Goal: Information Seeking & Learning: Check status

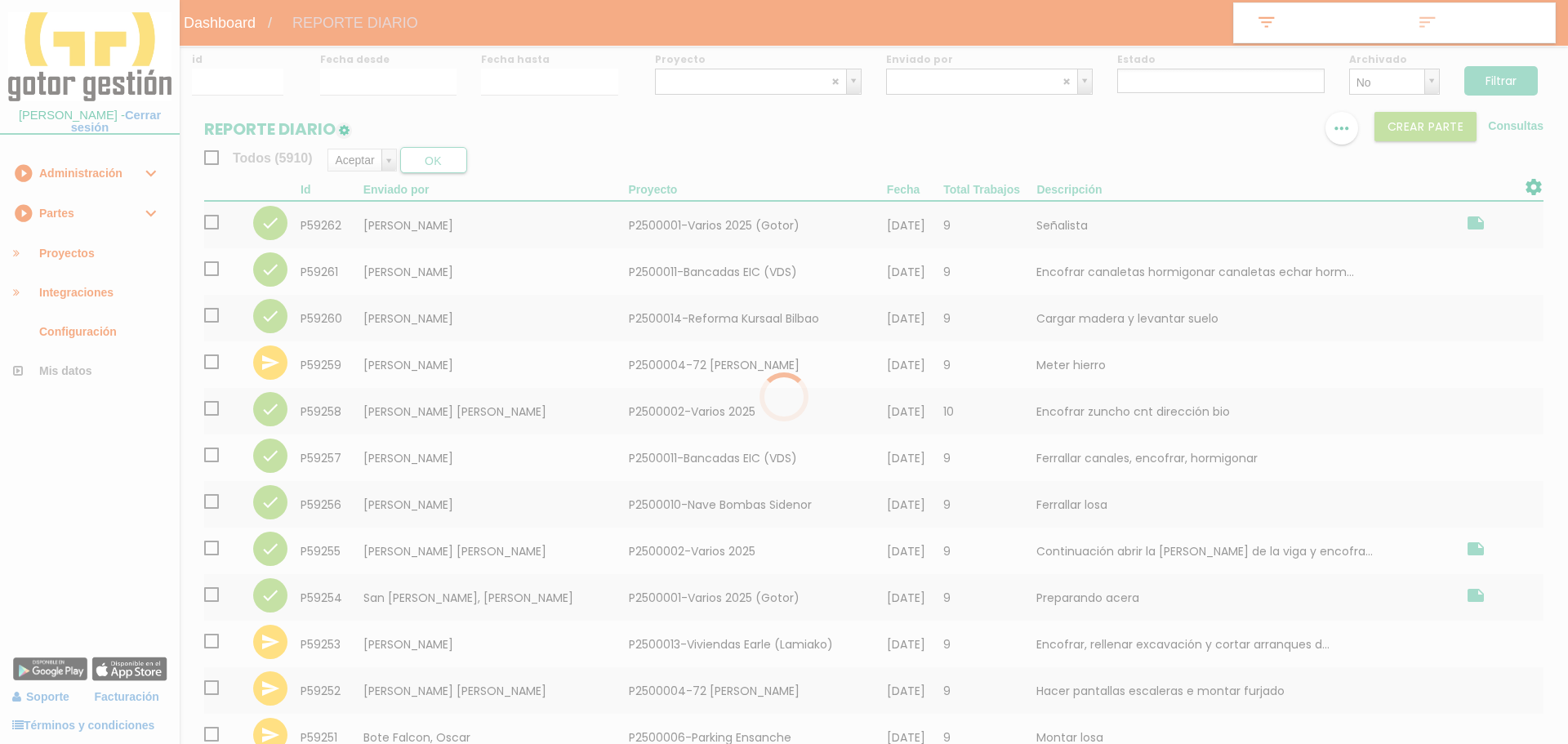
select select
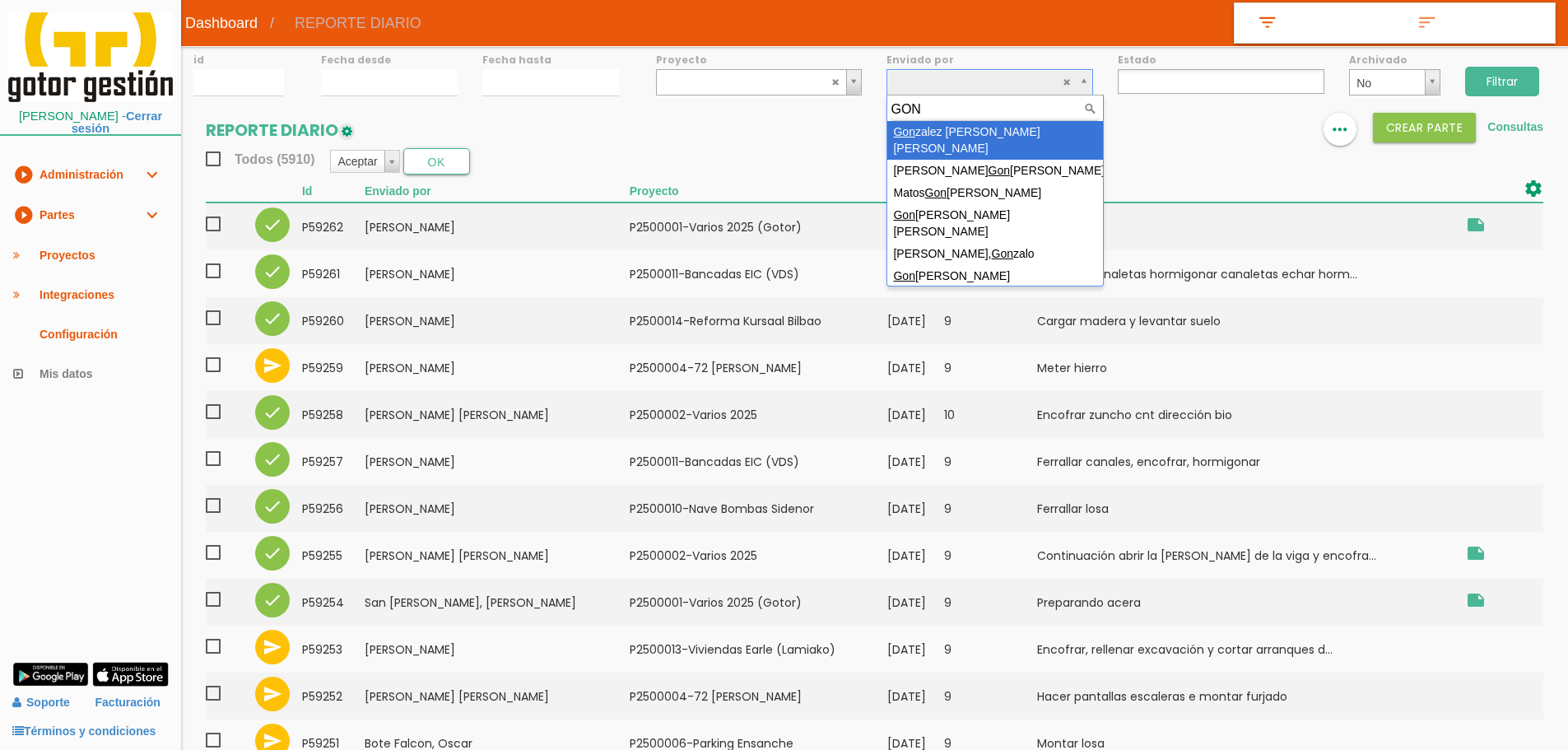
type input "GONÇ"
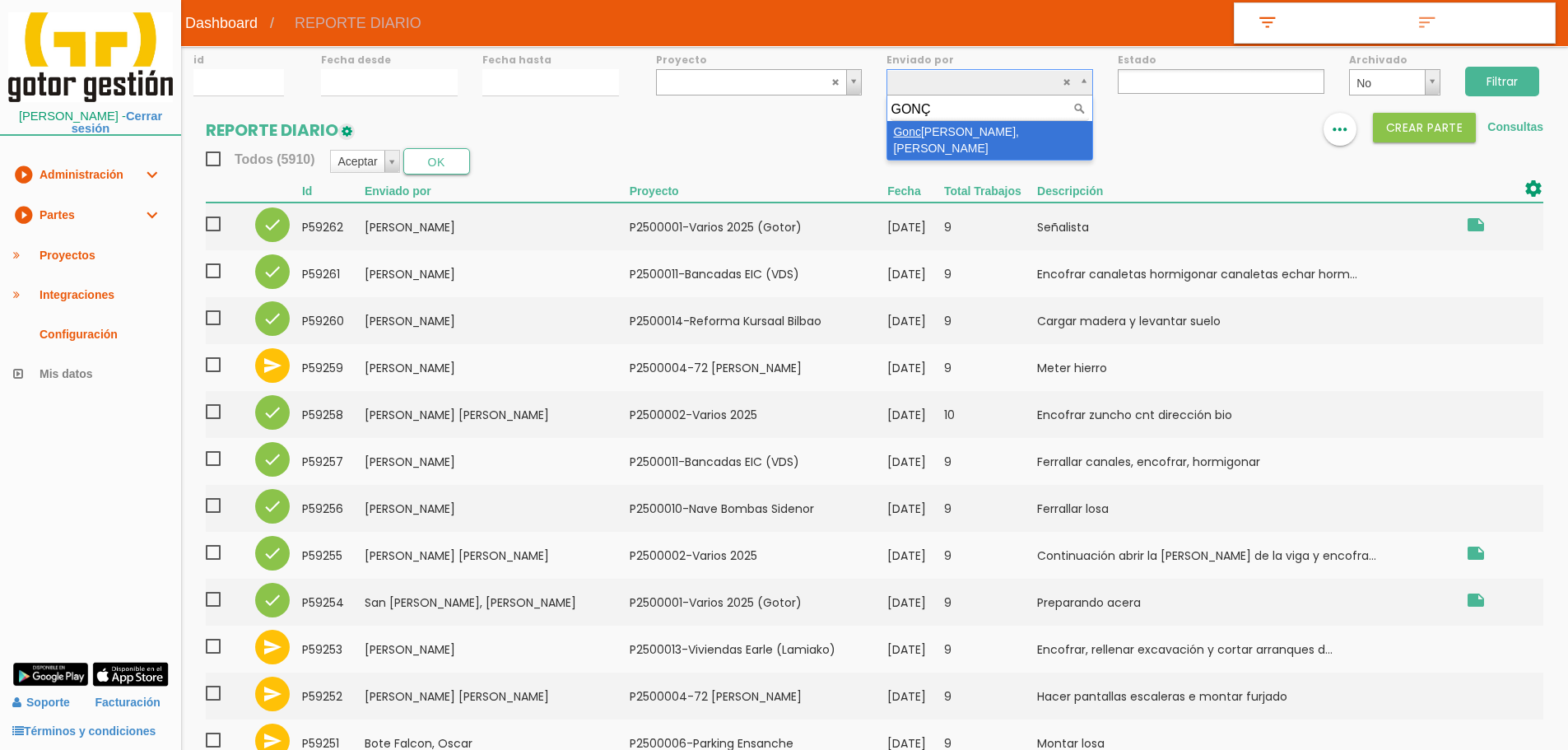
select select "118"
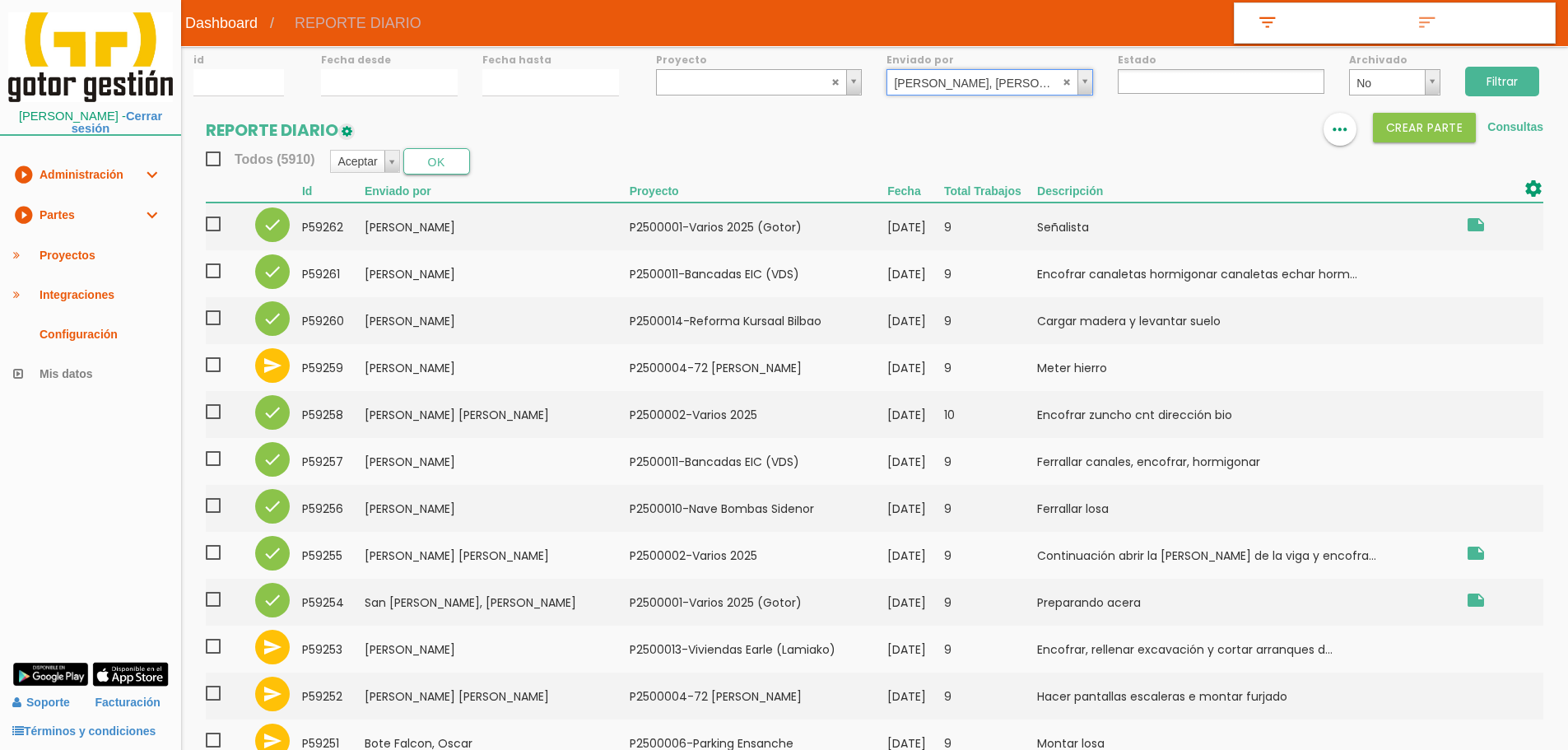
click at [1476, 83] on input "Filtrar" at bounding box center [1501, 81] width 74 height 30
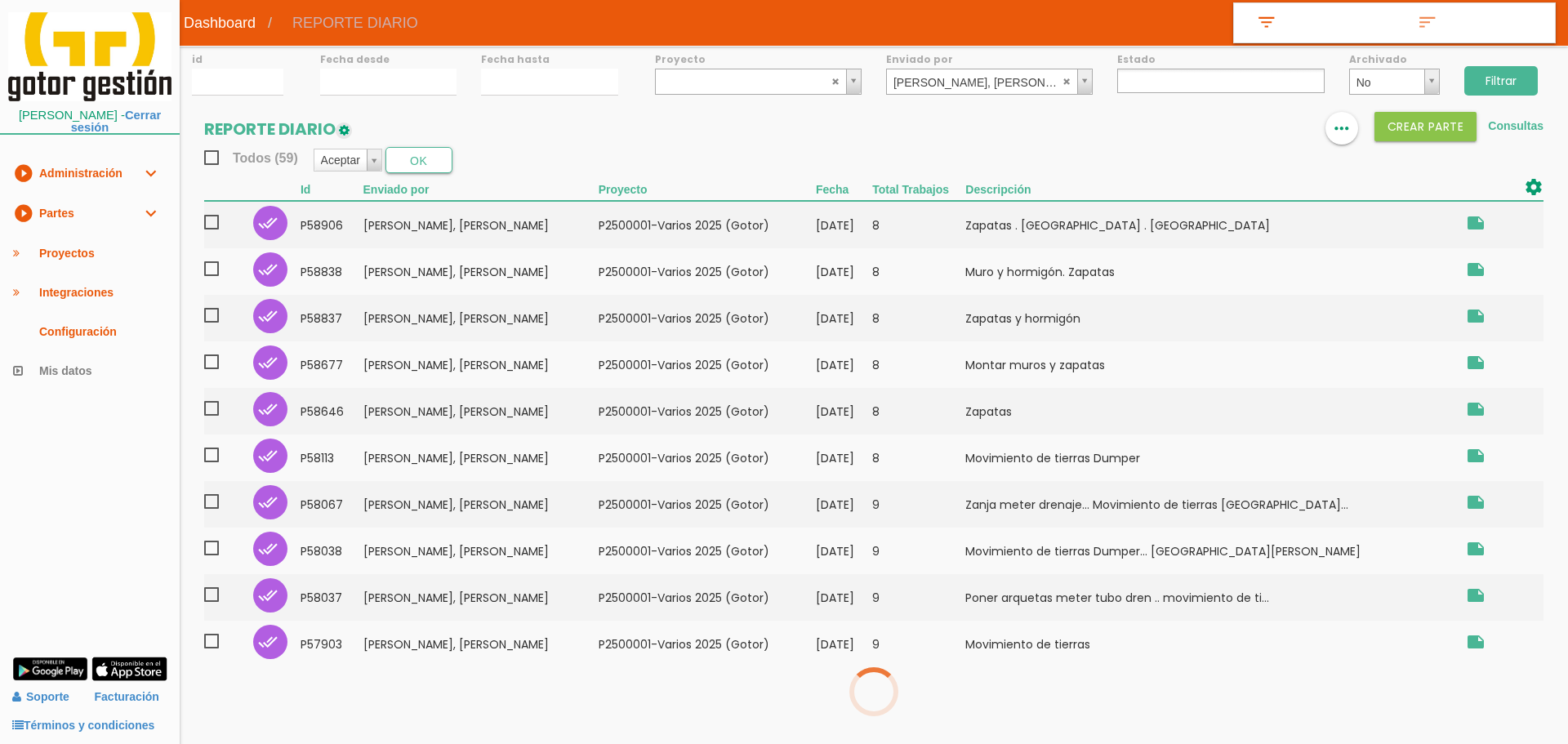
select select
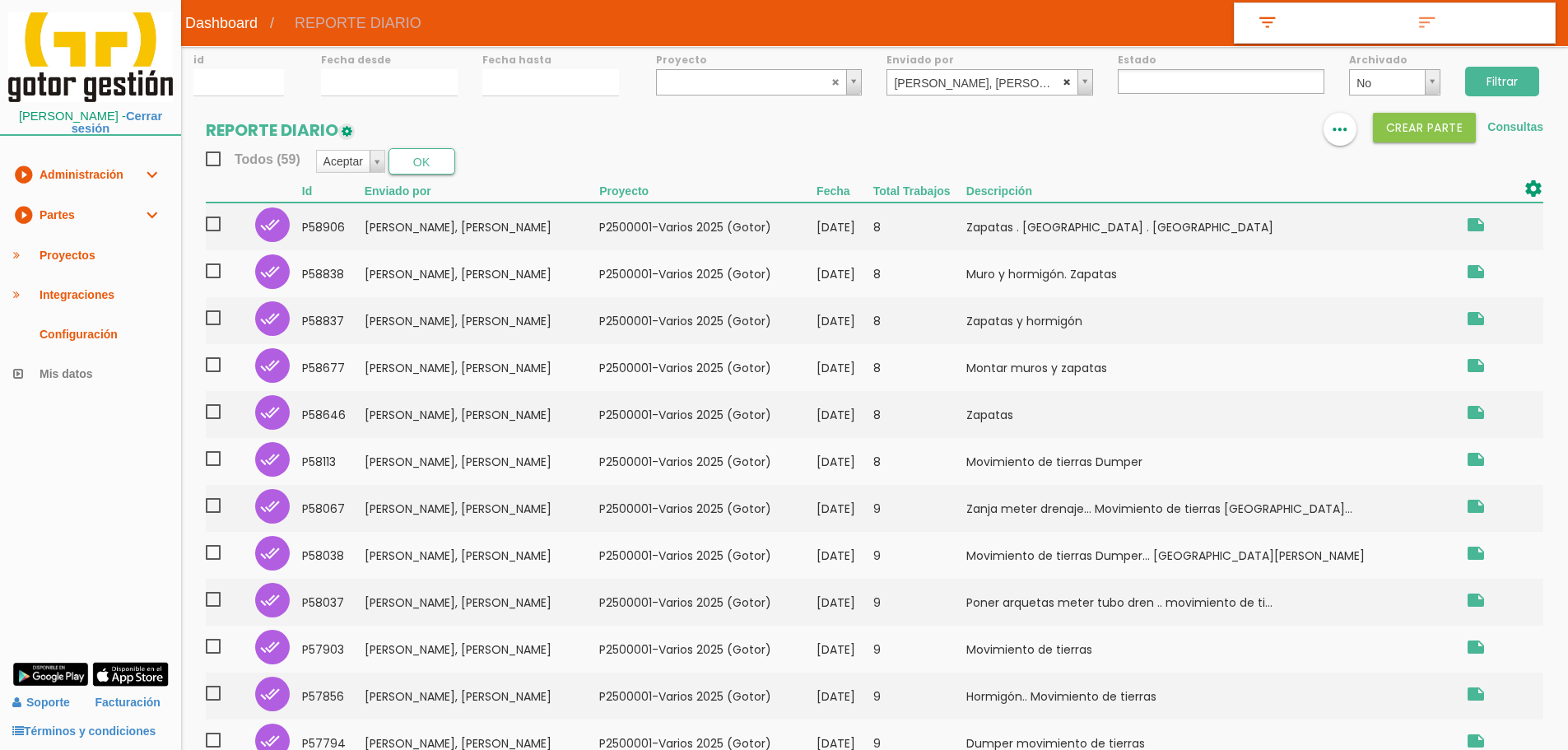
select select
click at [1066, 78] on abbr at bounding box center [1067, 81] width 10 height 10
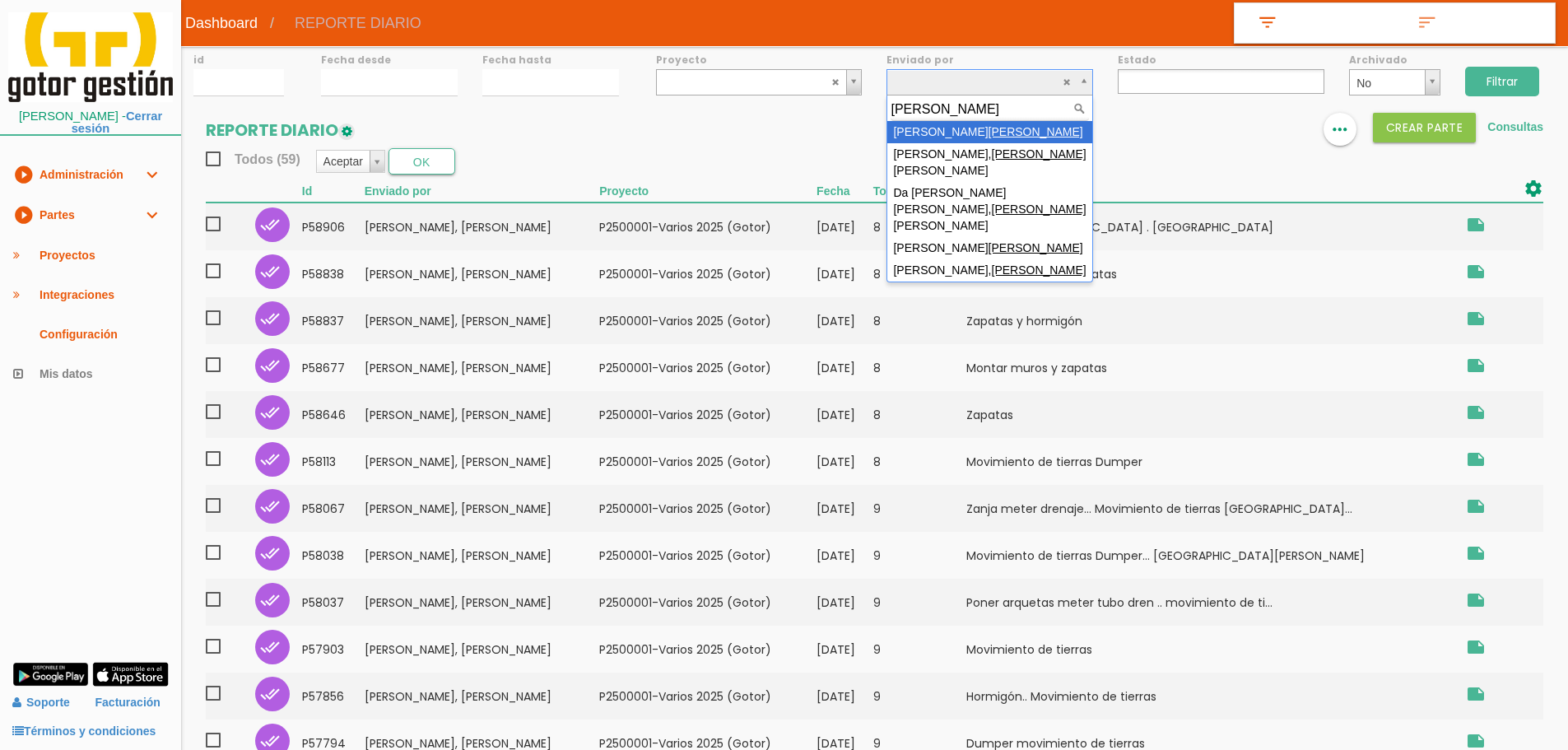
type input "CARLOS"
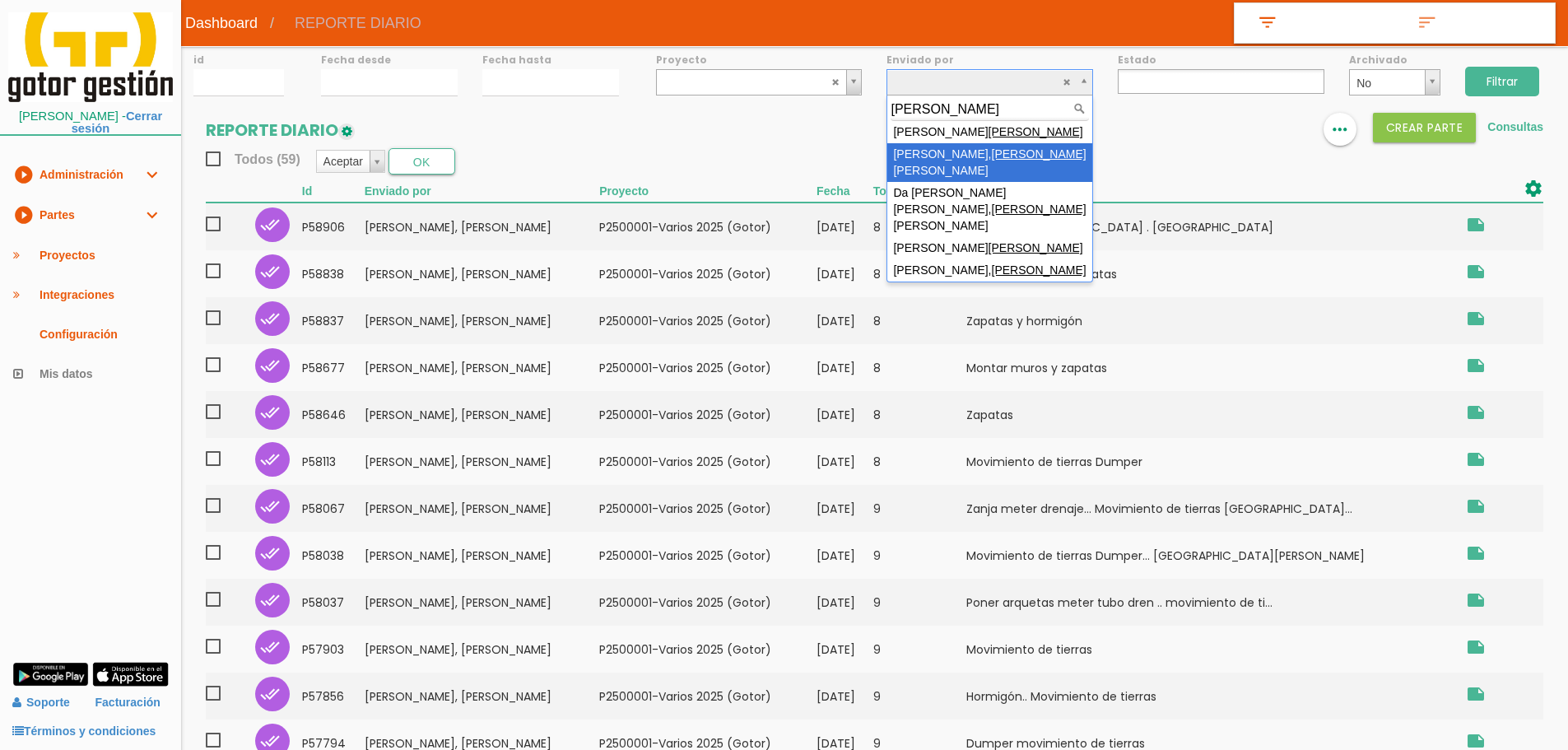
select select "44"
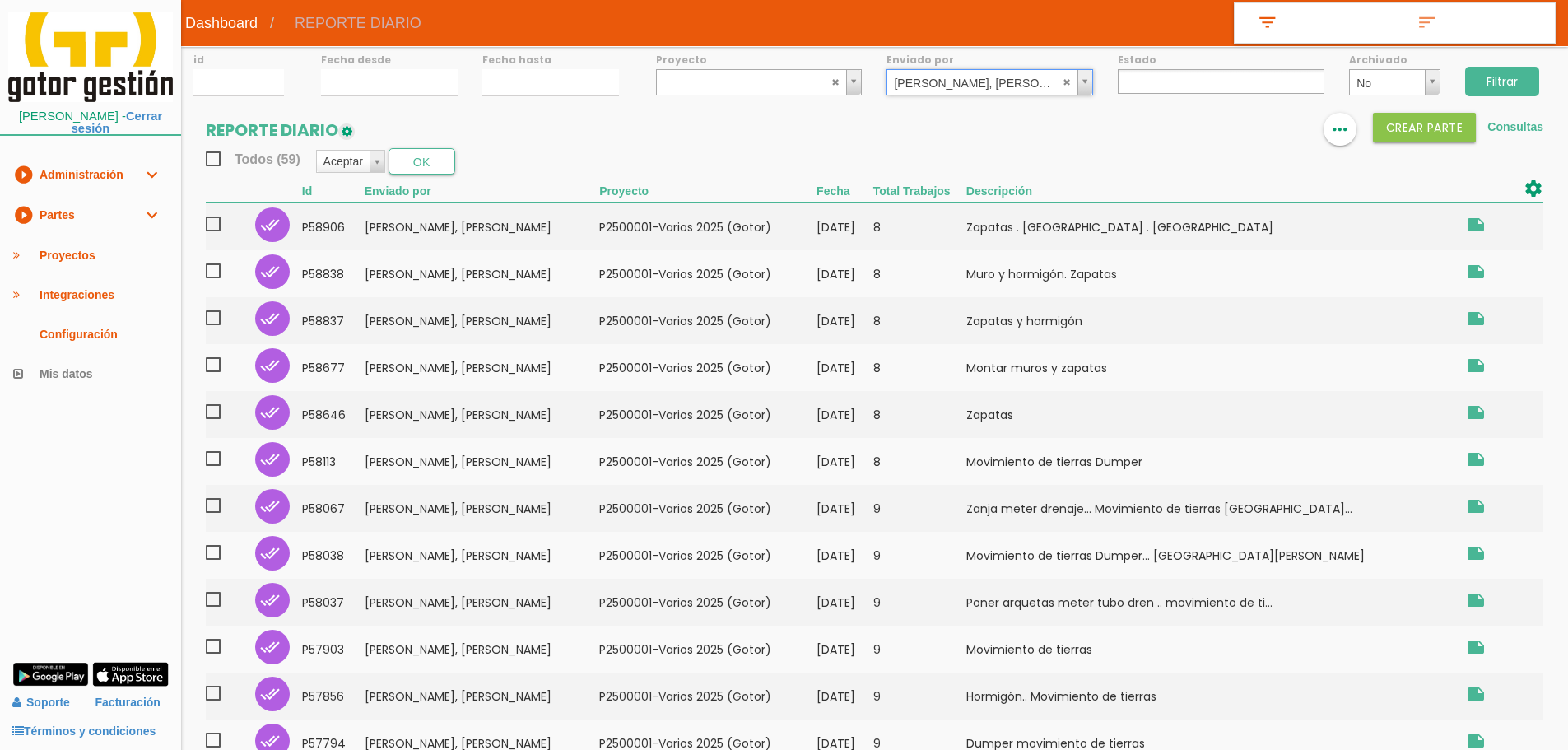
click at [1494, 74] on input "Filtrar" at bounding box center [1501, 81] width 74 height 30
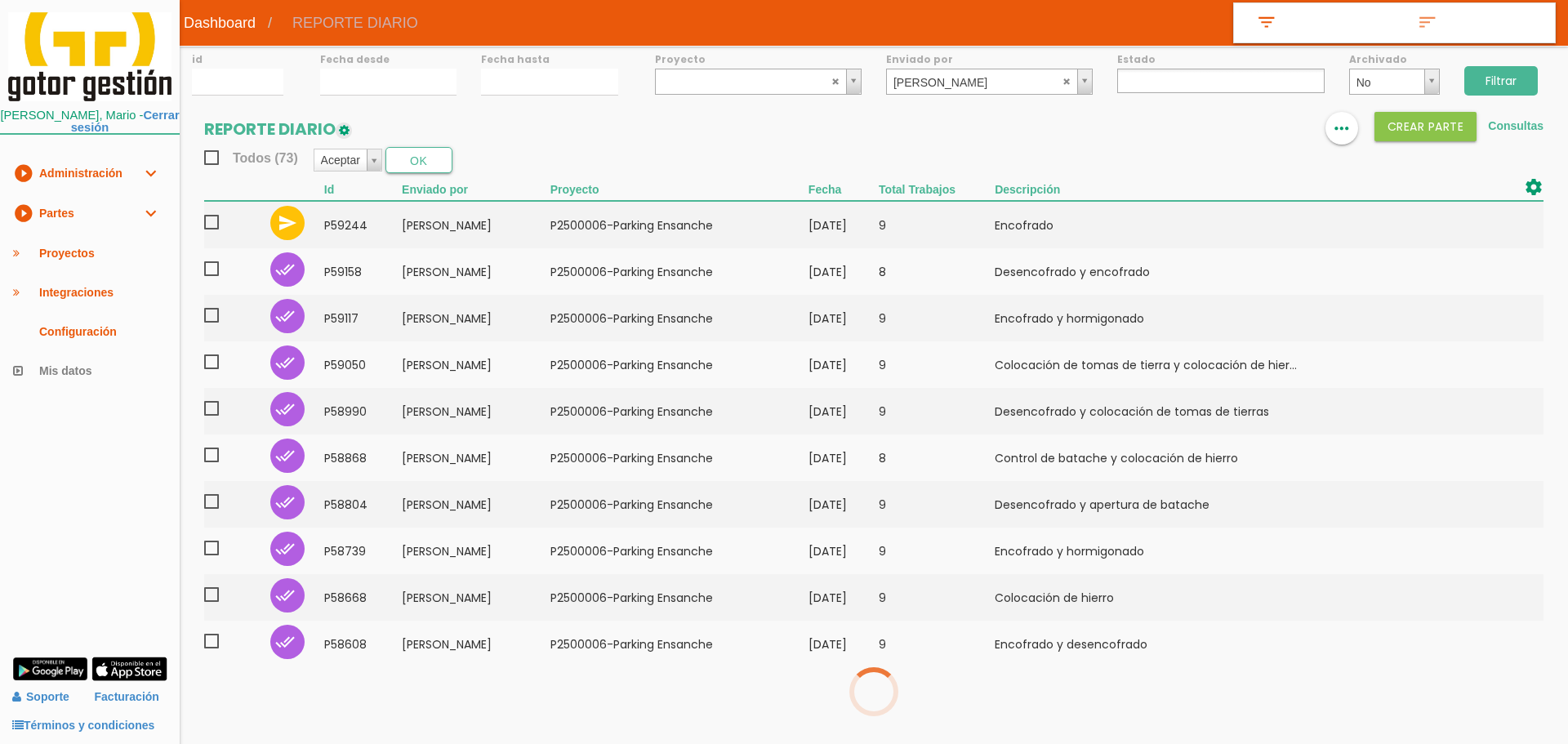
select select
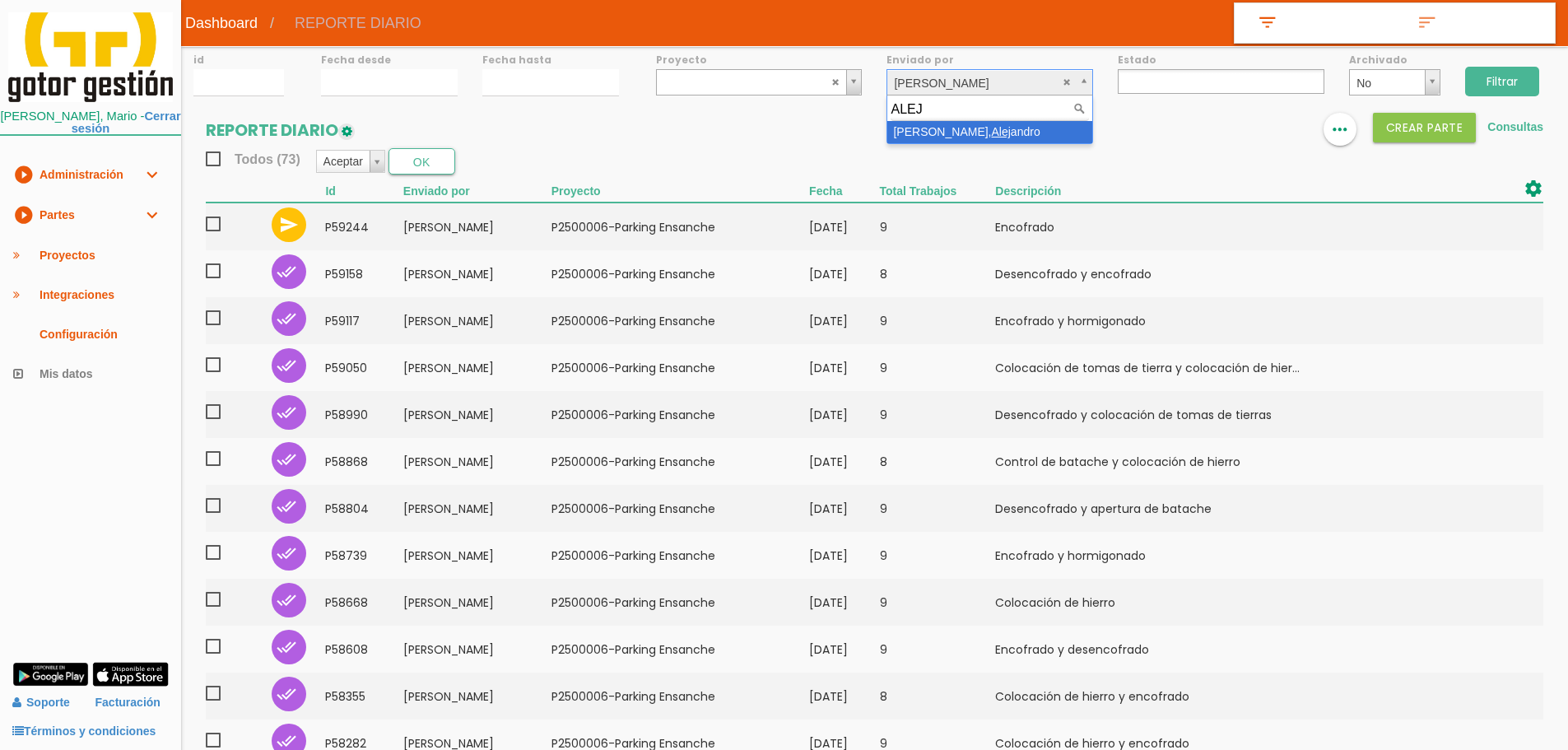
type input "ALEJ"
select select "85"
click at [1515, 72] on input "Filtrar" at bounding box center [1501, 81] width 74 height 30
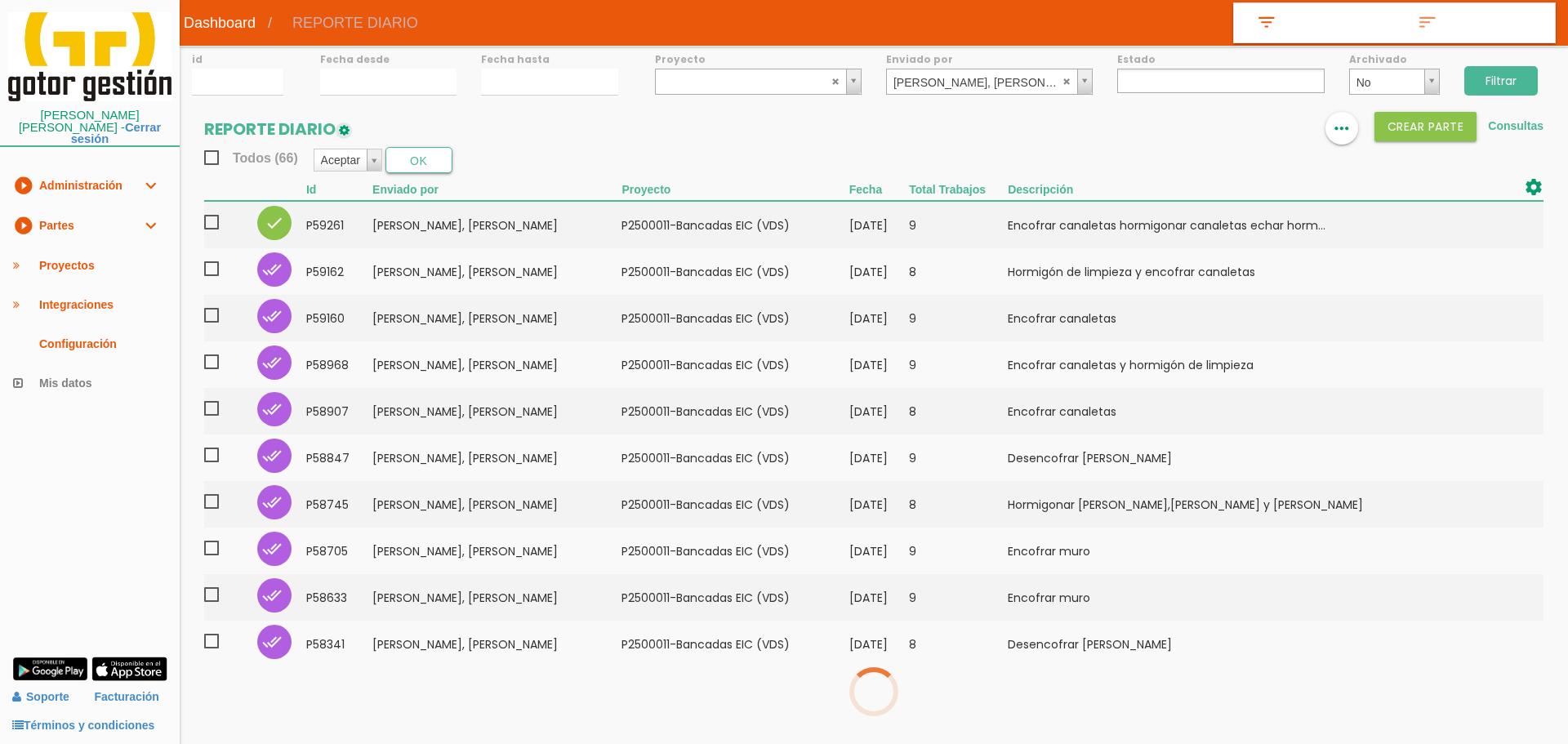
select select
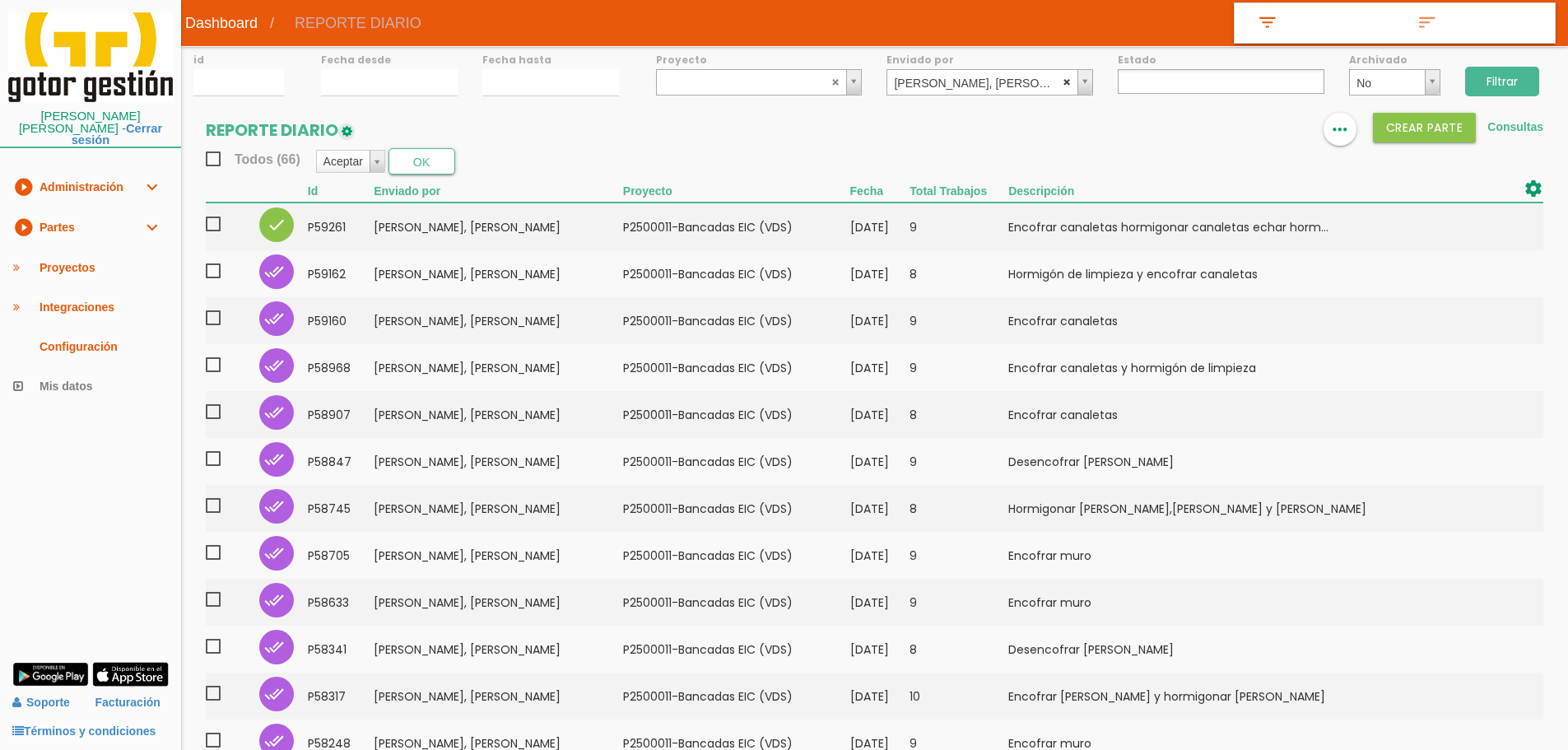
select select
click at [1066, 78] on abbr at bounding box center [1067, 81] width 10 height 10
type input "SALCE"
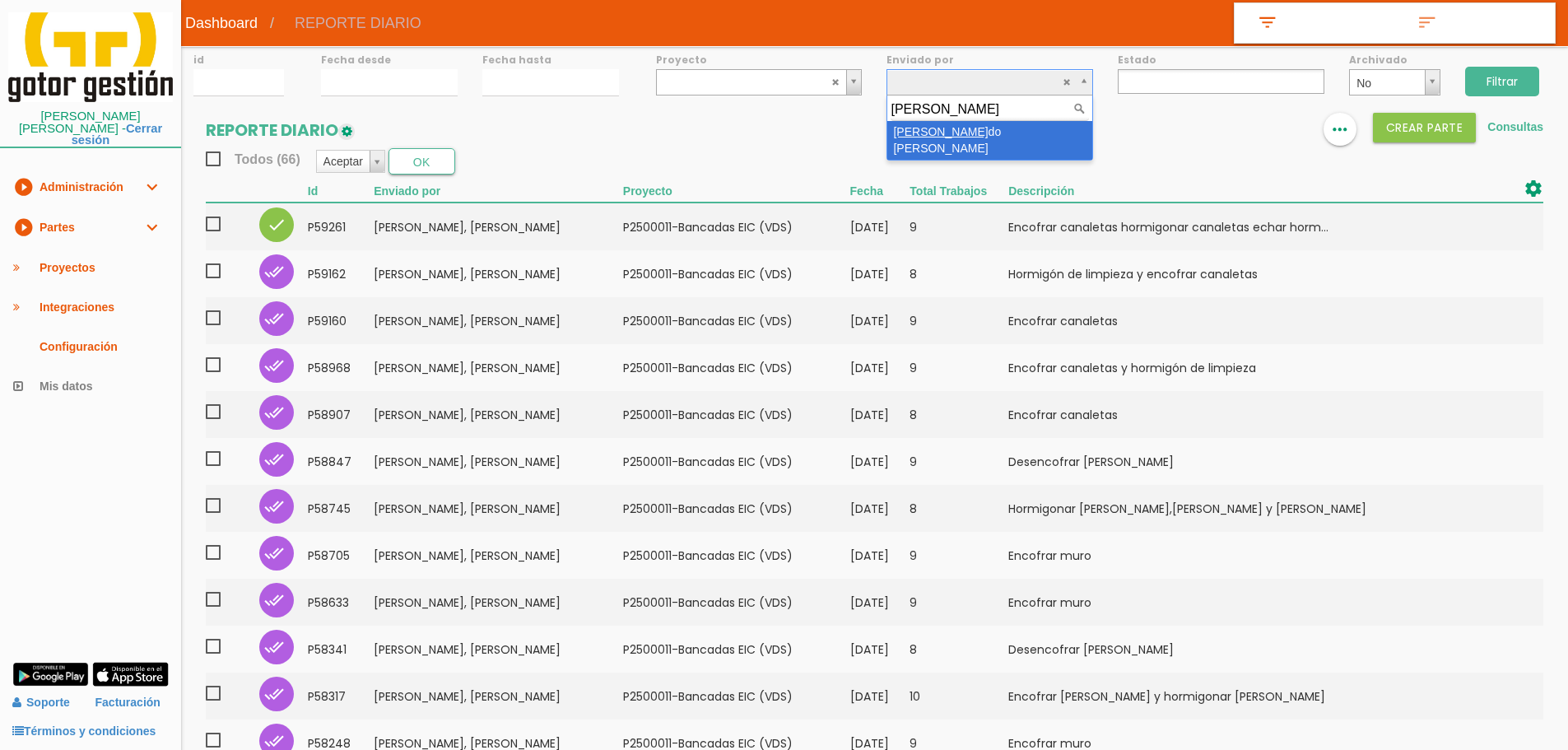
select select "107"
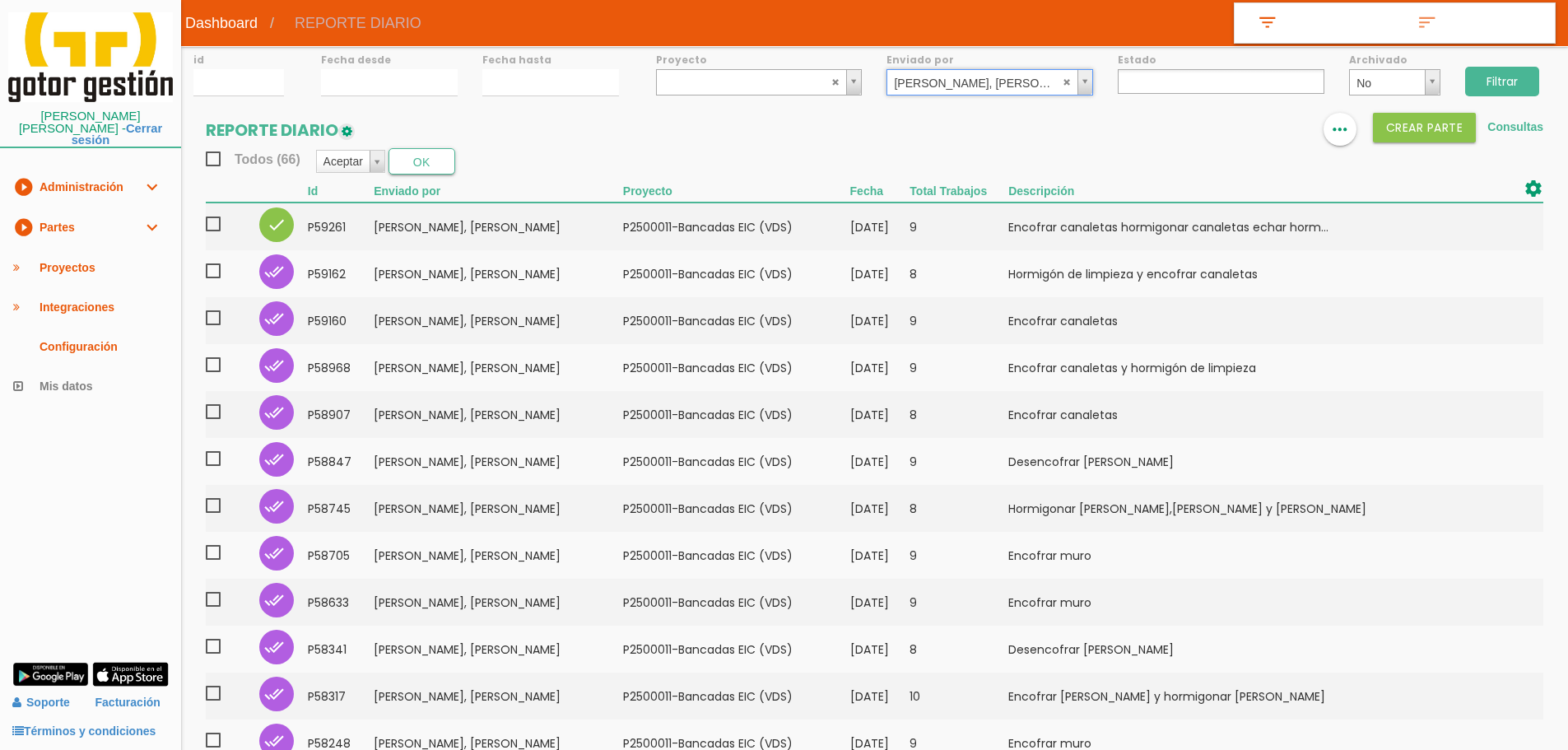
click at [1470, 81] on input "Filtrar" at bounding box center [1501, 81] width 74 height 30
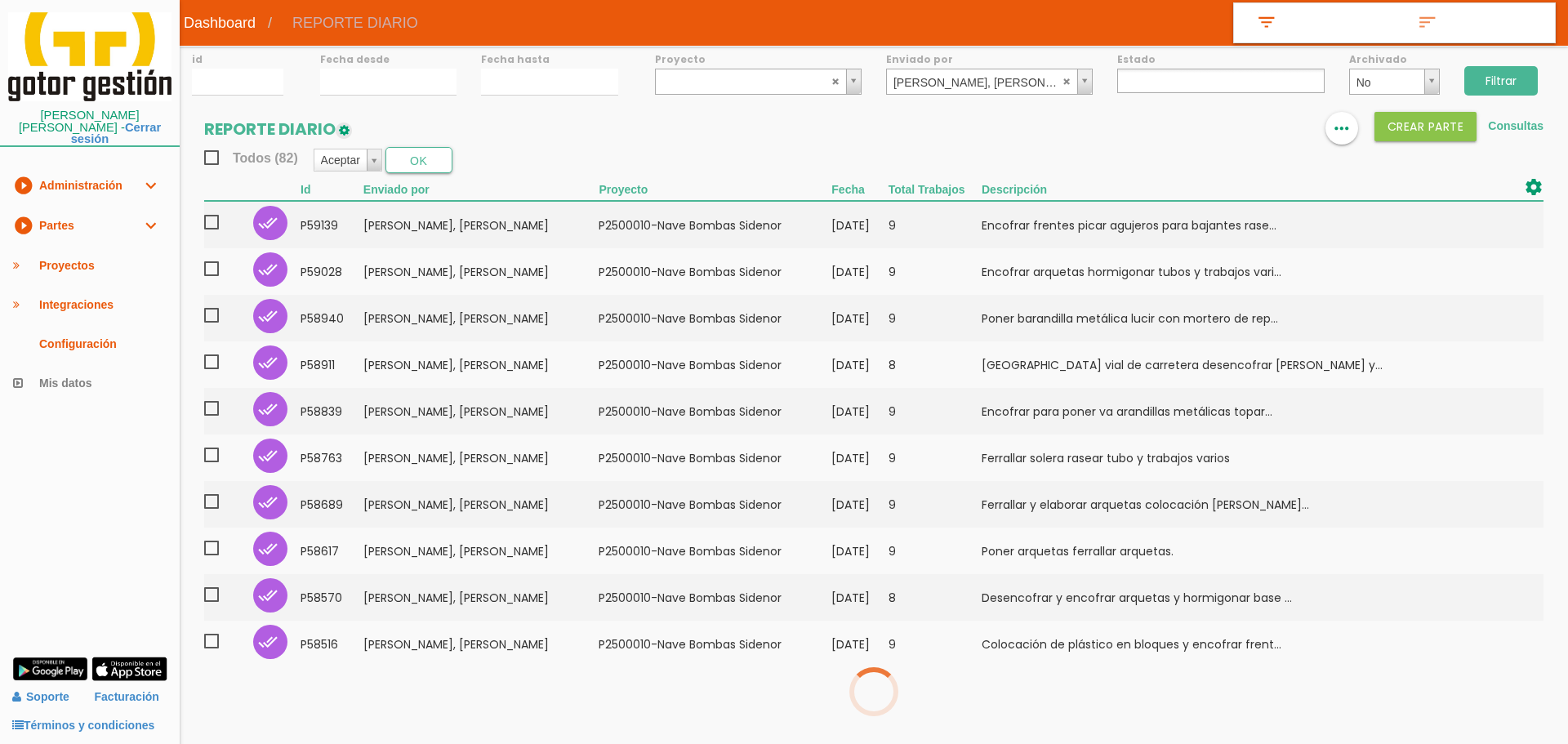
select select
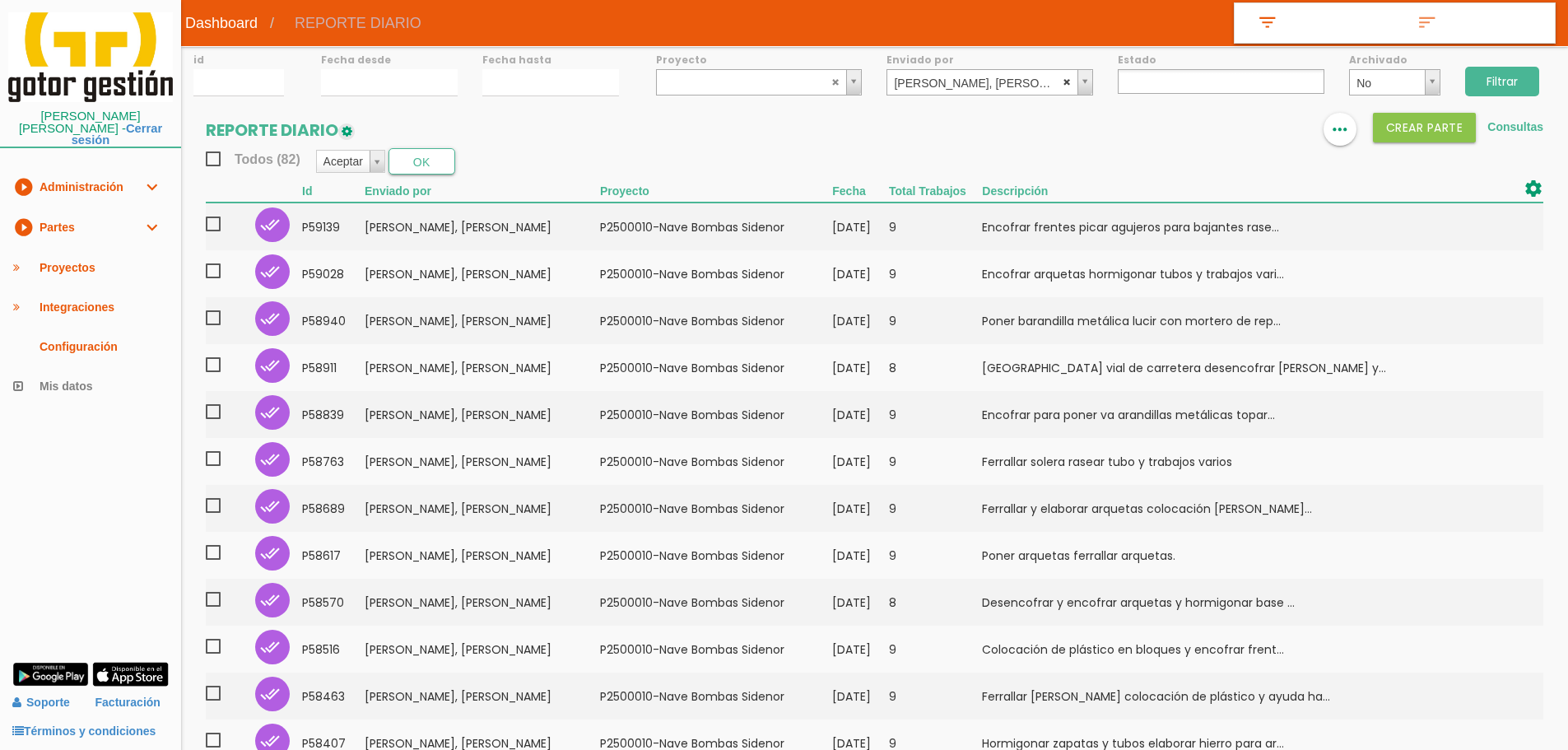
select select
click at [1066, 83] on abbr at bounding box center [1067, 81] width 10 height 10
type input "CRIS"
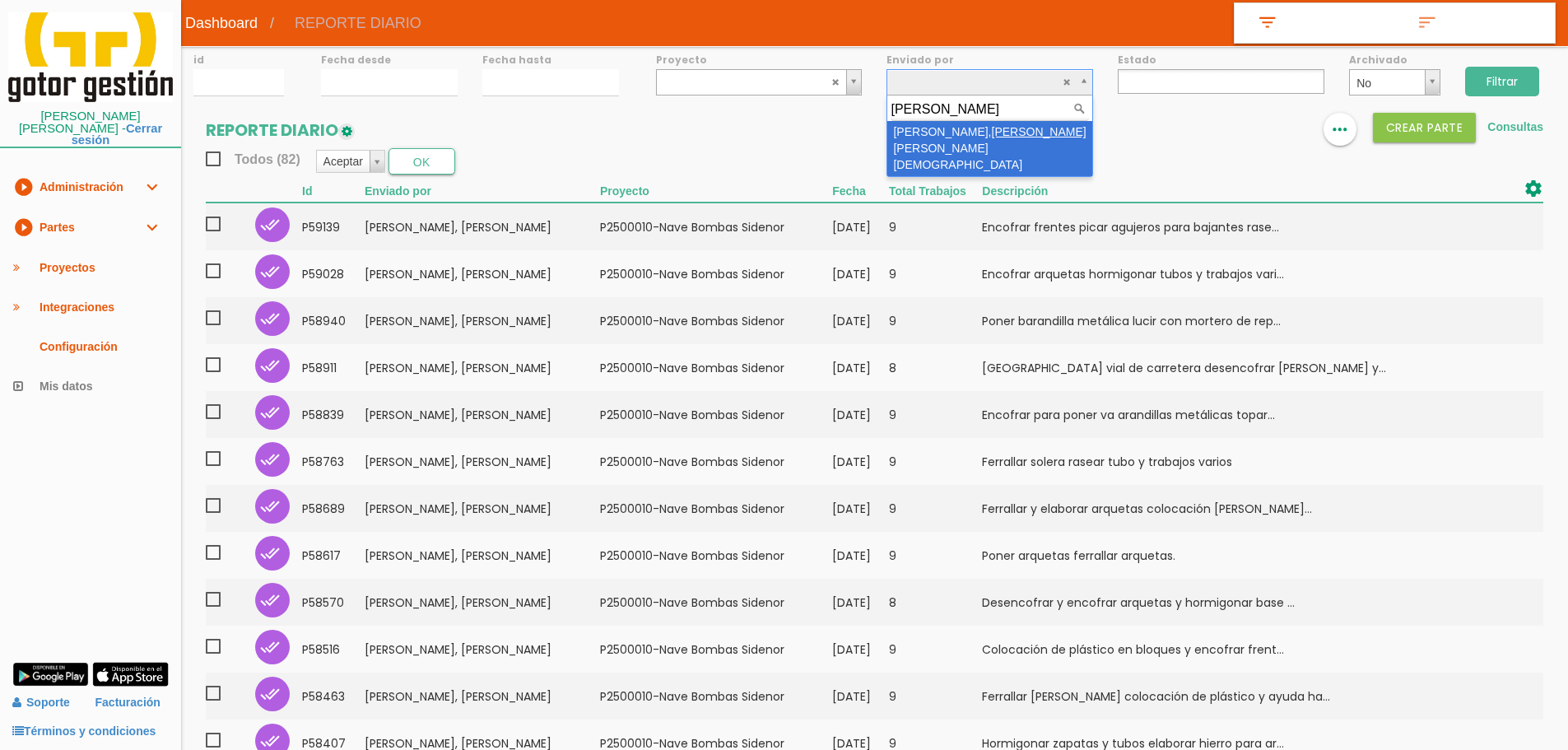
select select "100"
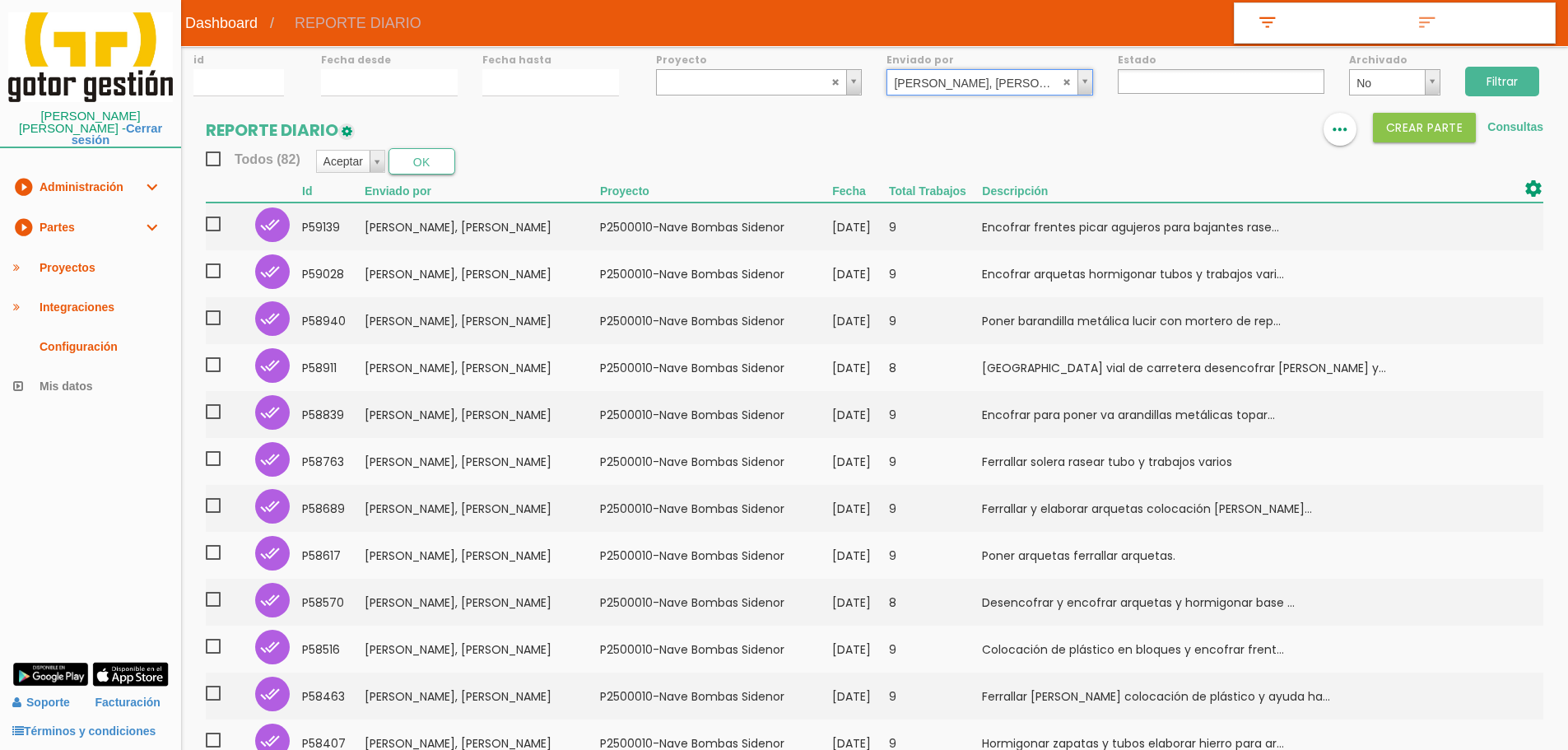
click at [1513, 84] on input "Filtrar" at bounding box center [1501, 81] width 74 height 30
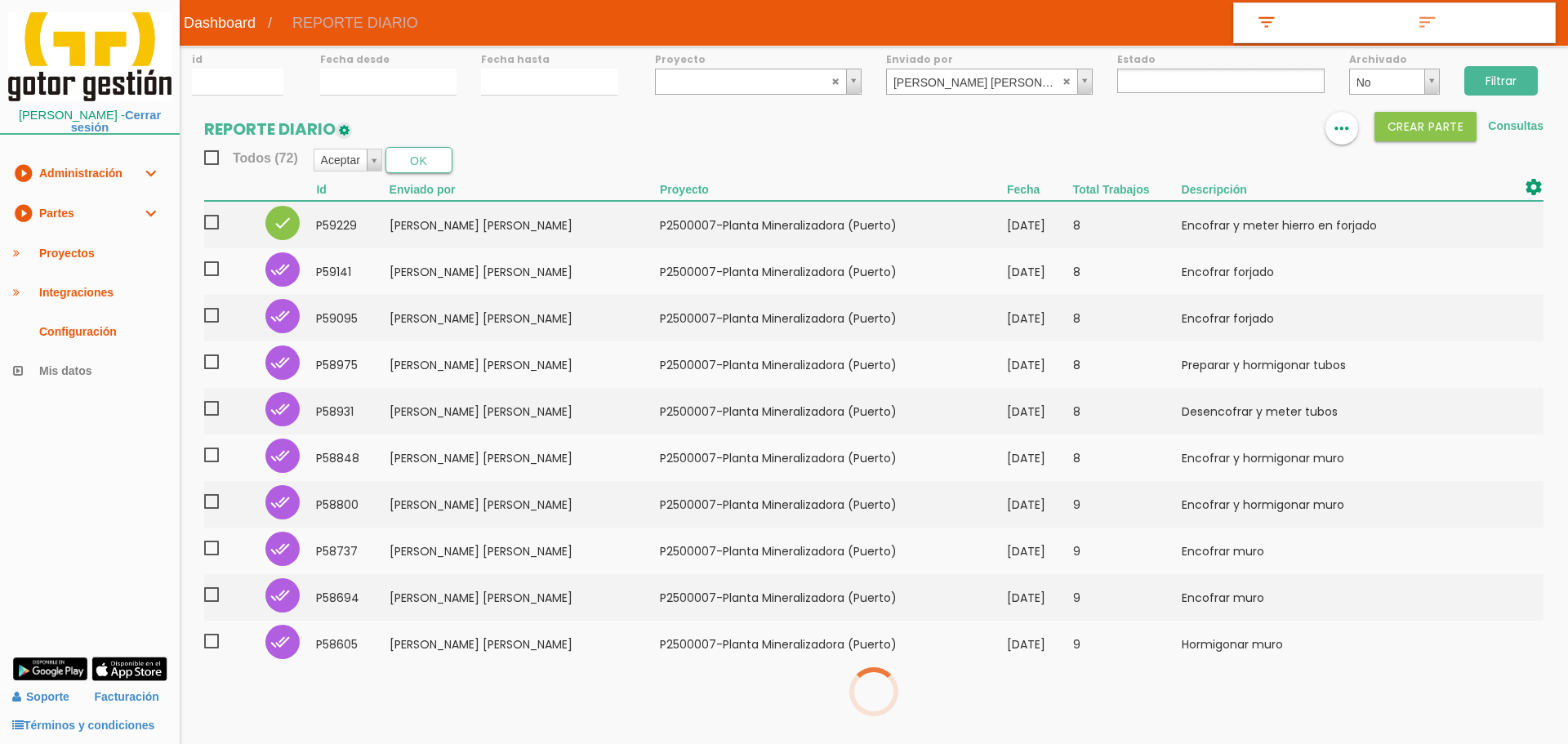
select select
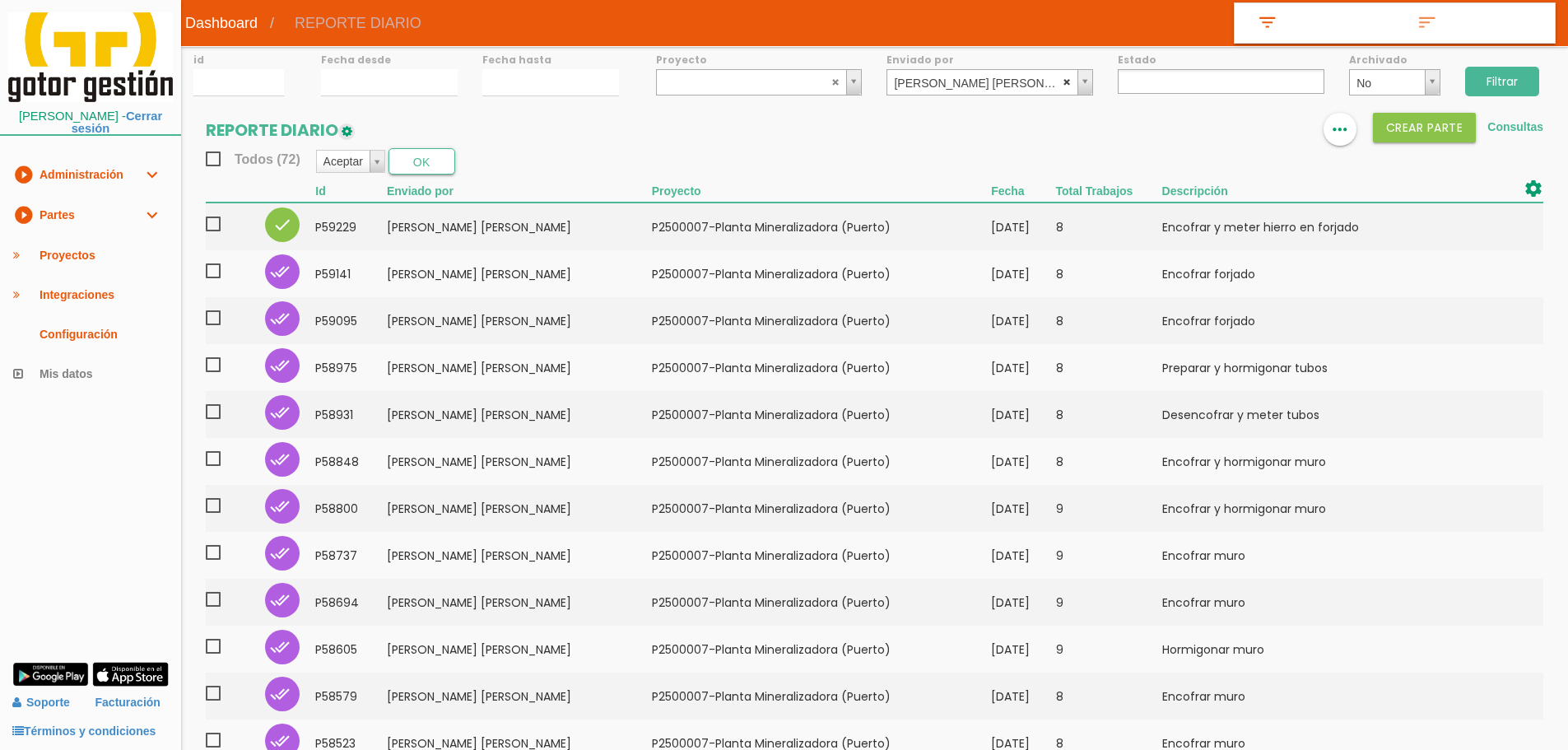
select select
click at [1070, 81] on abbr at bounding box center [1067, 81] width 10 height 10
type input "DO CA"
select select "47"
click at [1486, 84] on input "Filtrar" at bounding box center [1501, 81] width 74 height 30
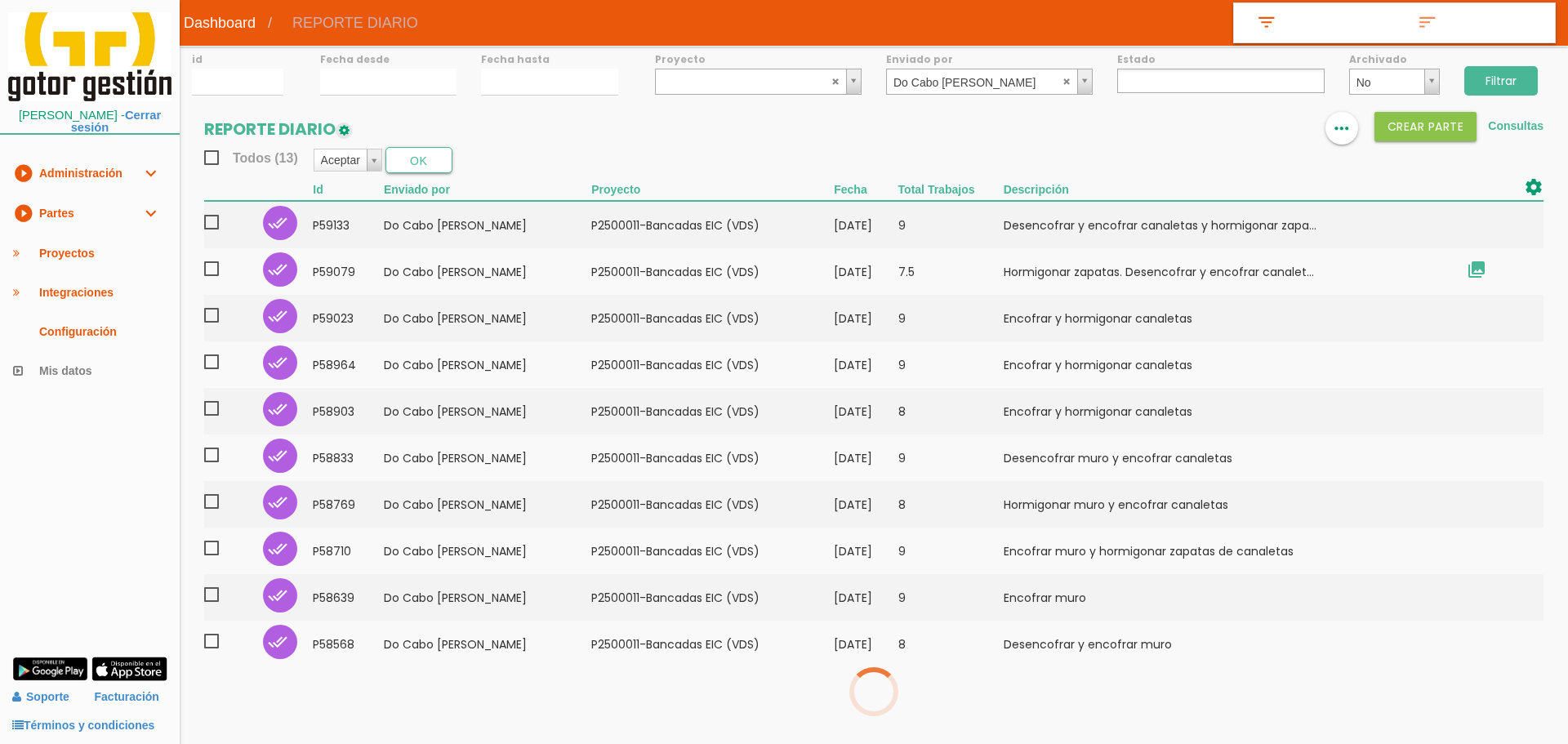
select select
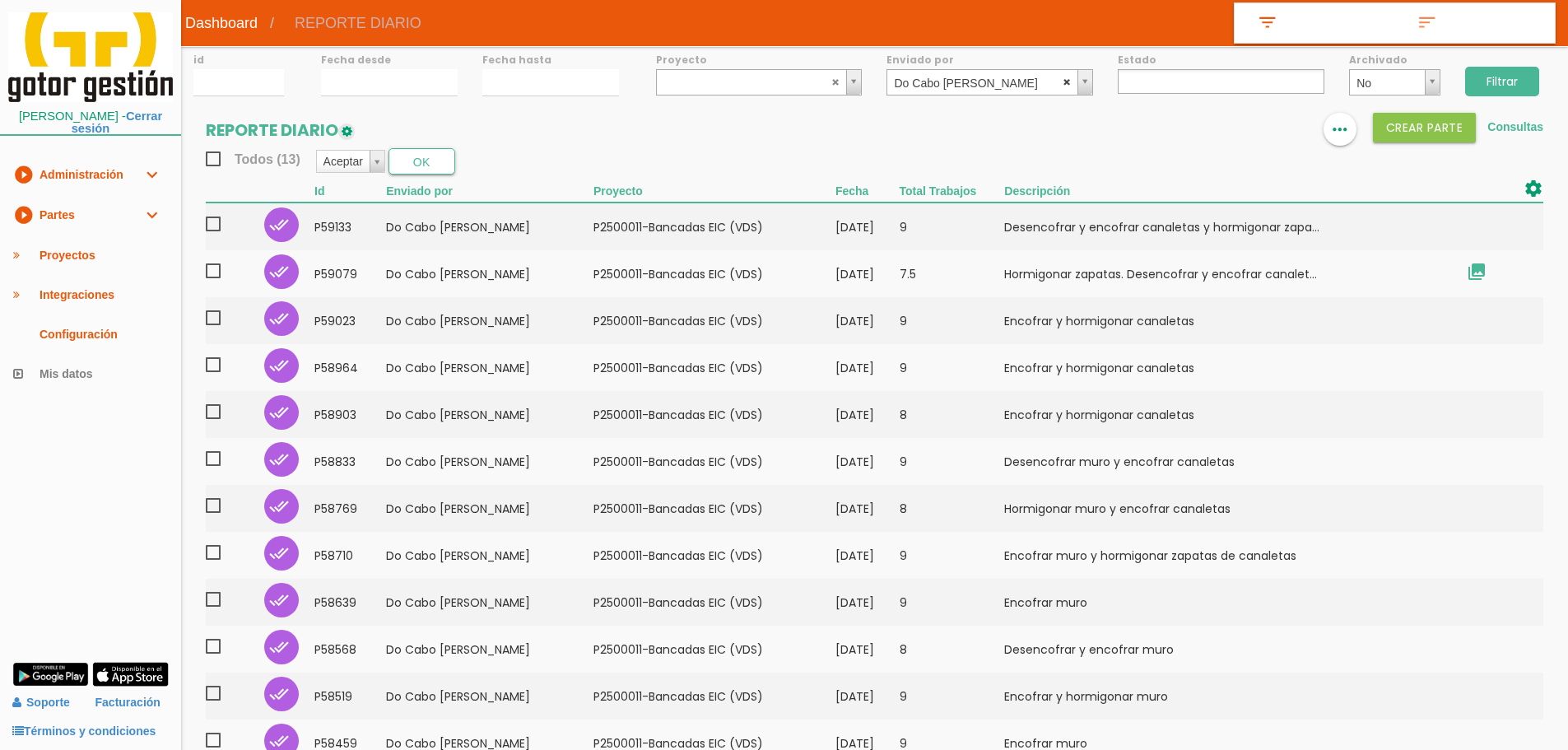
select select
click at [1070, 80] on abbr at bounding box center [1067, 81] width 10 height 10
type input "BORJA"
select select "97"
click at [1510, 80] on input "Filtrar" at bounding box center [1501, 81] width 74 height 30
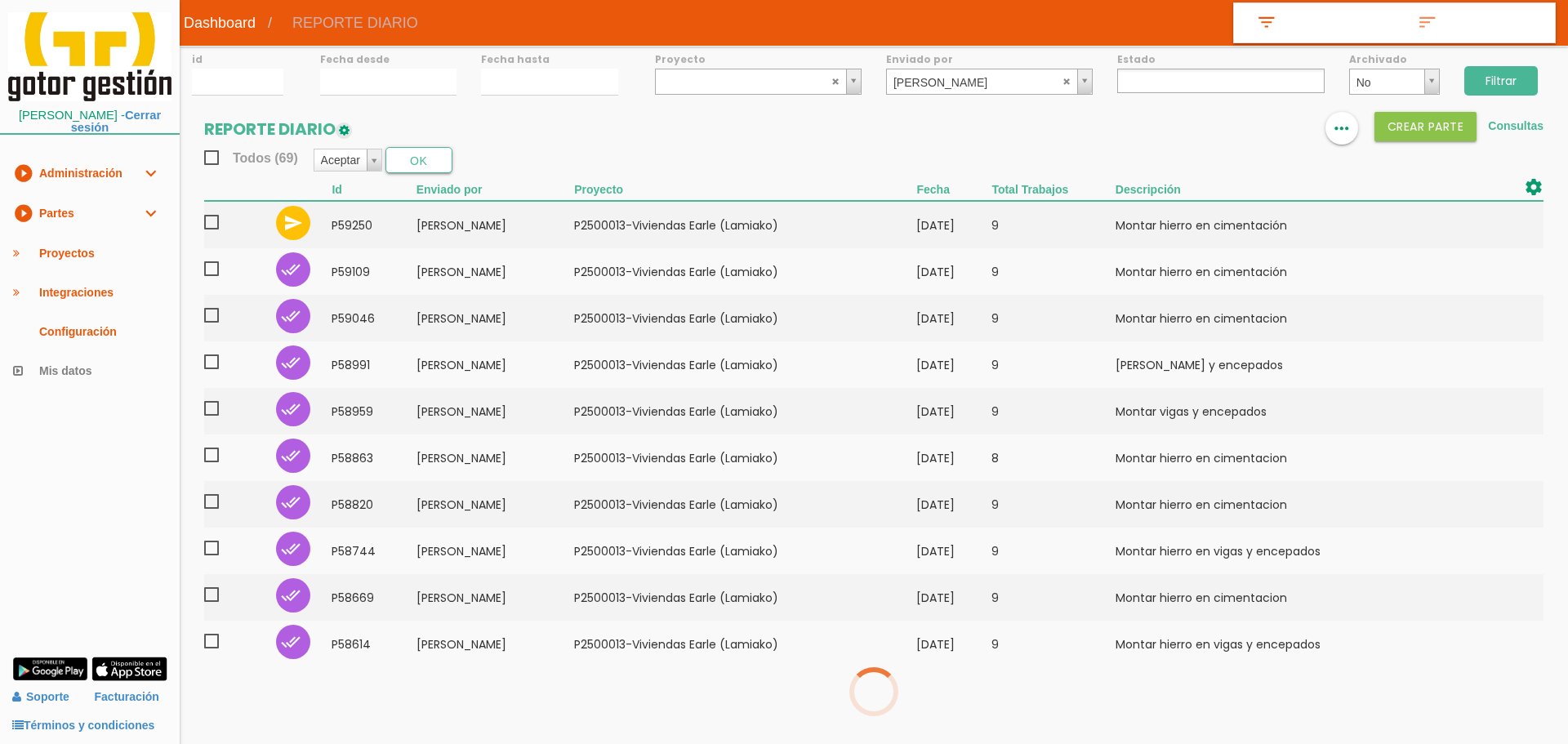
select select
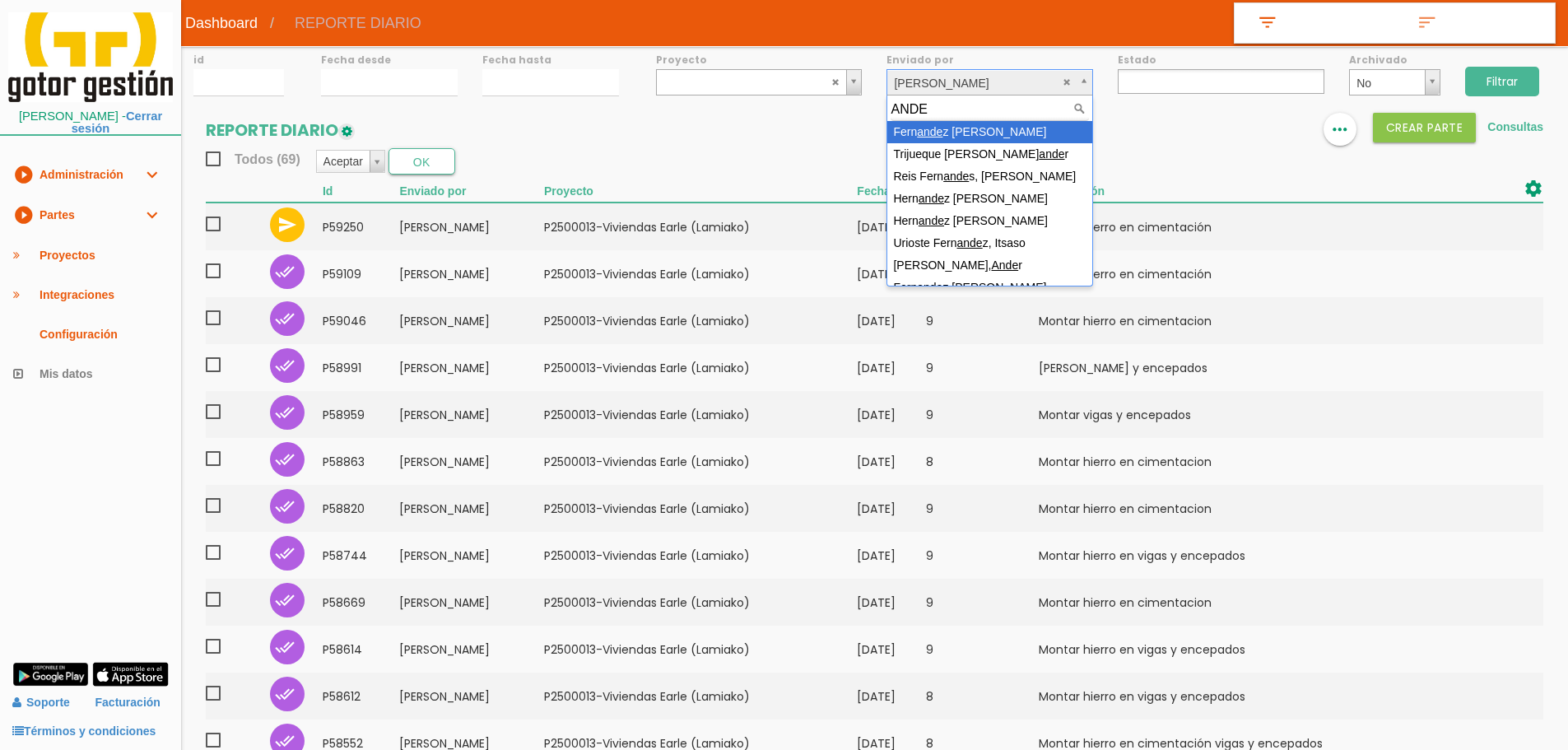
type input "[PERSON_NAME]"
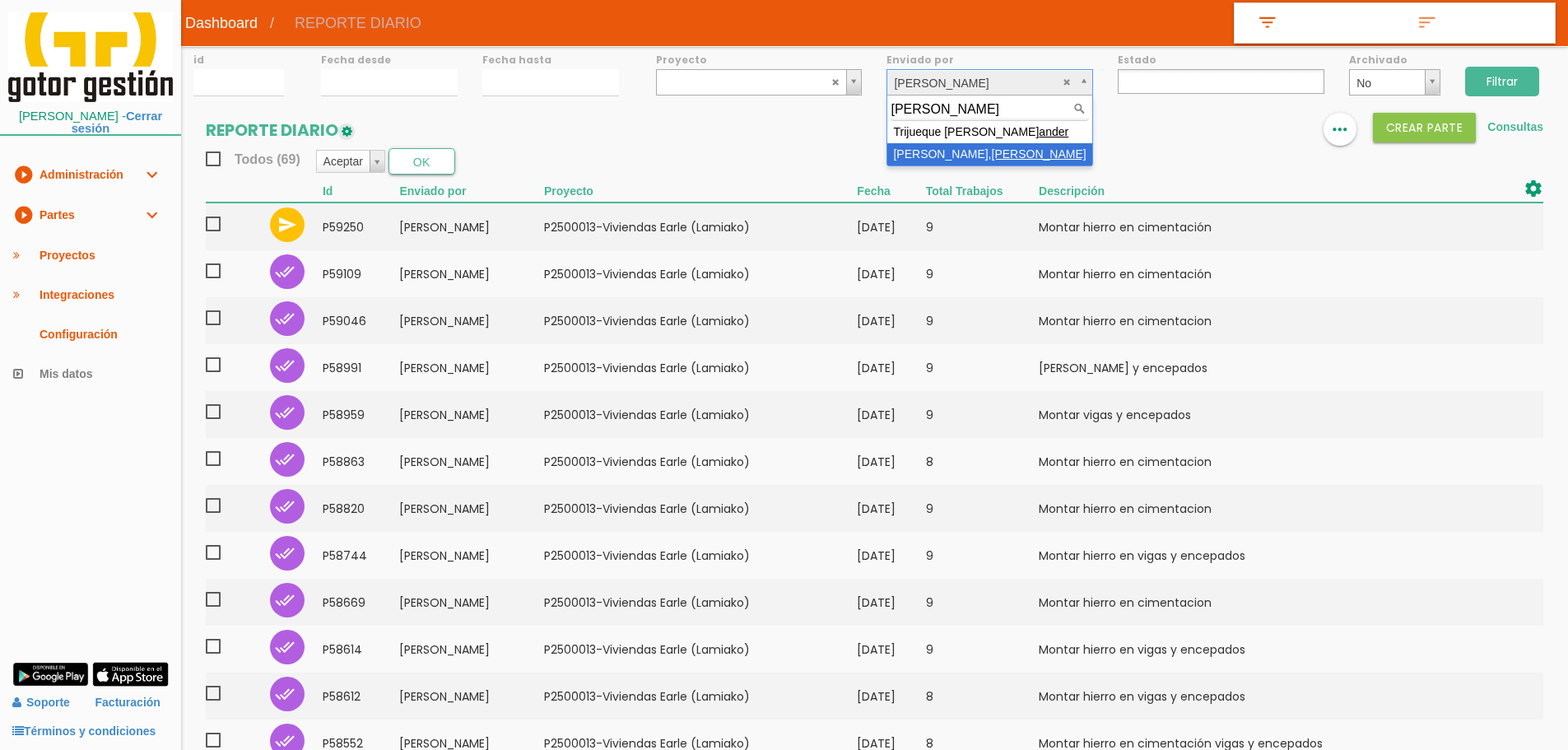
select select "129"
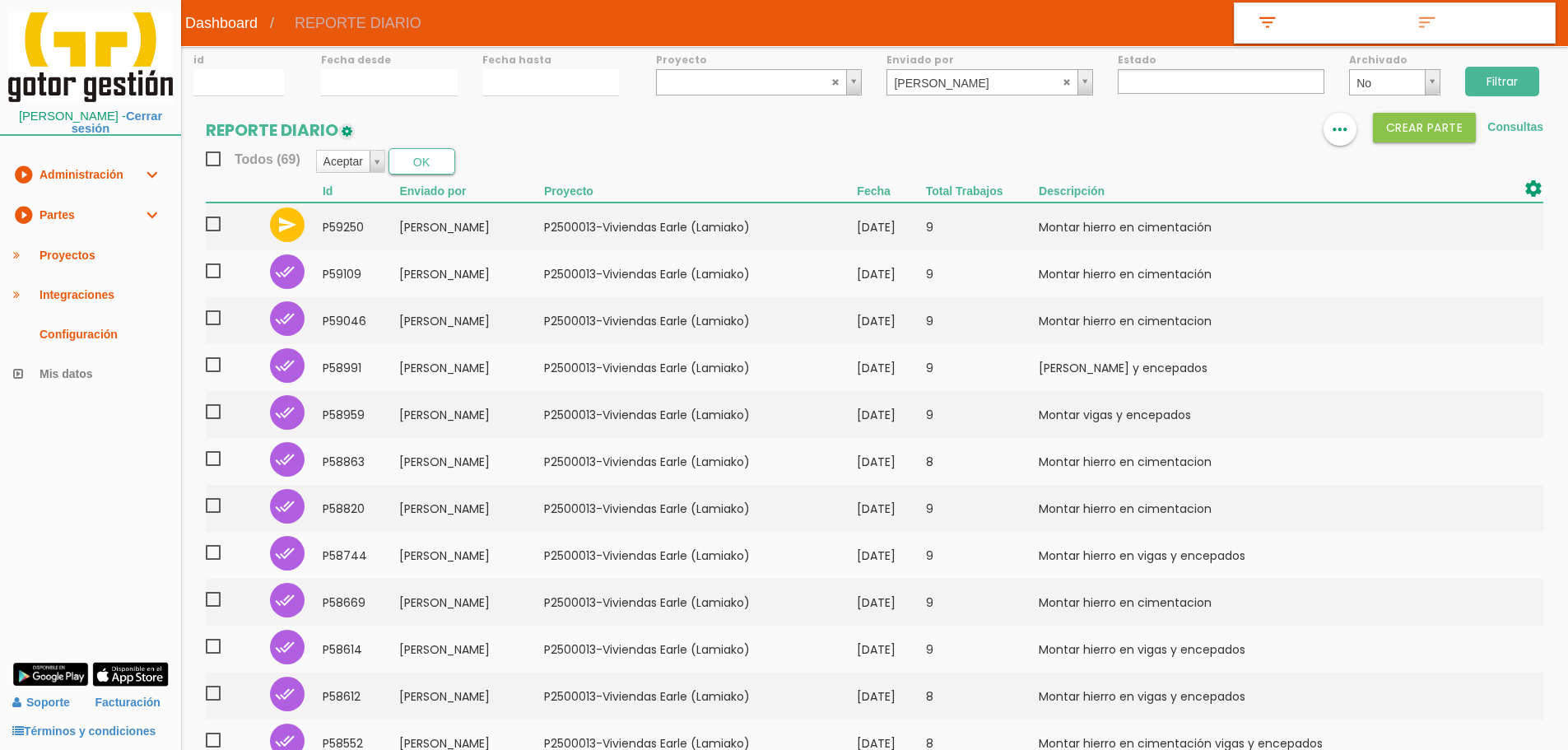
click at [1506, 77] on input "Filtrar" at bounding box center [1501, 81] width 74 height 30
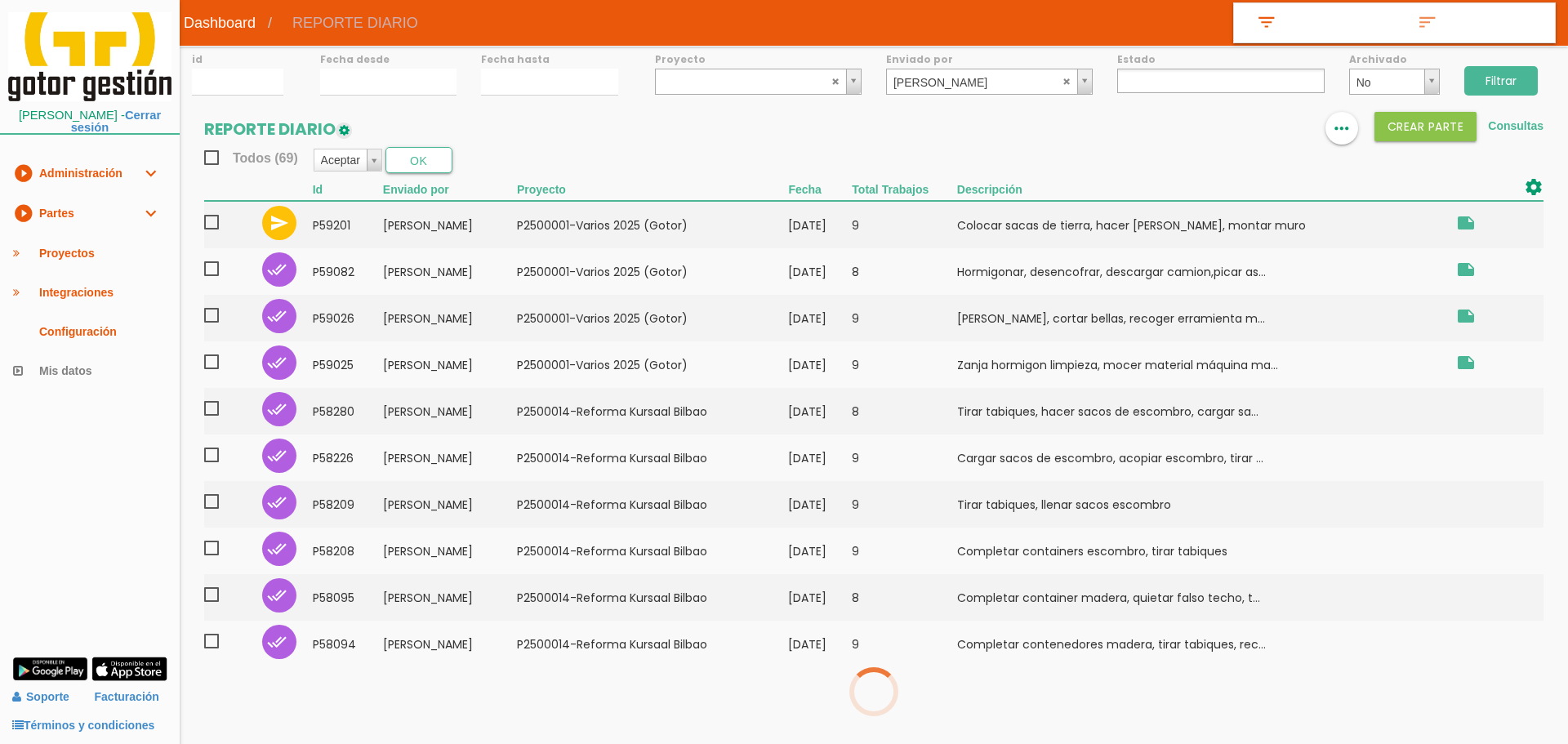
select select
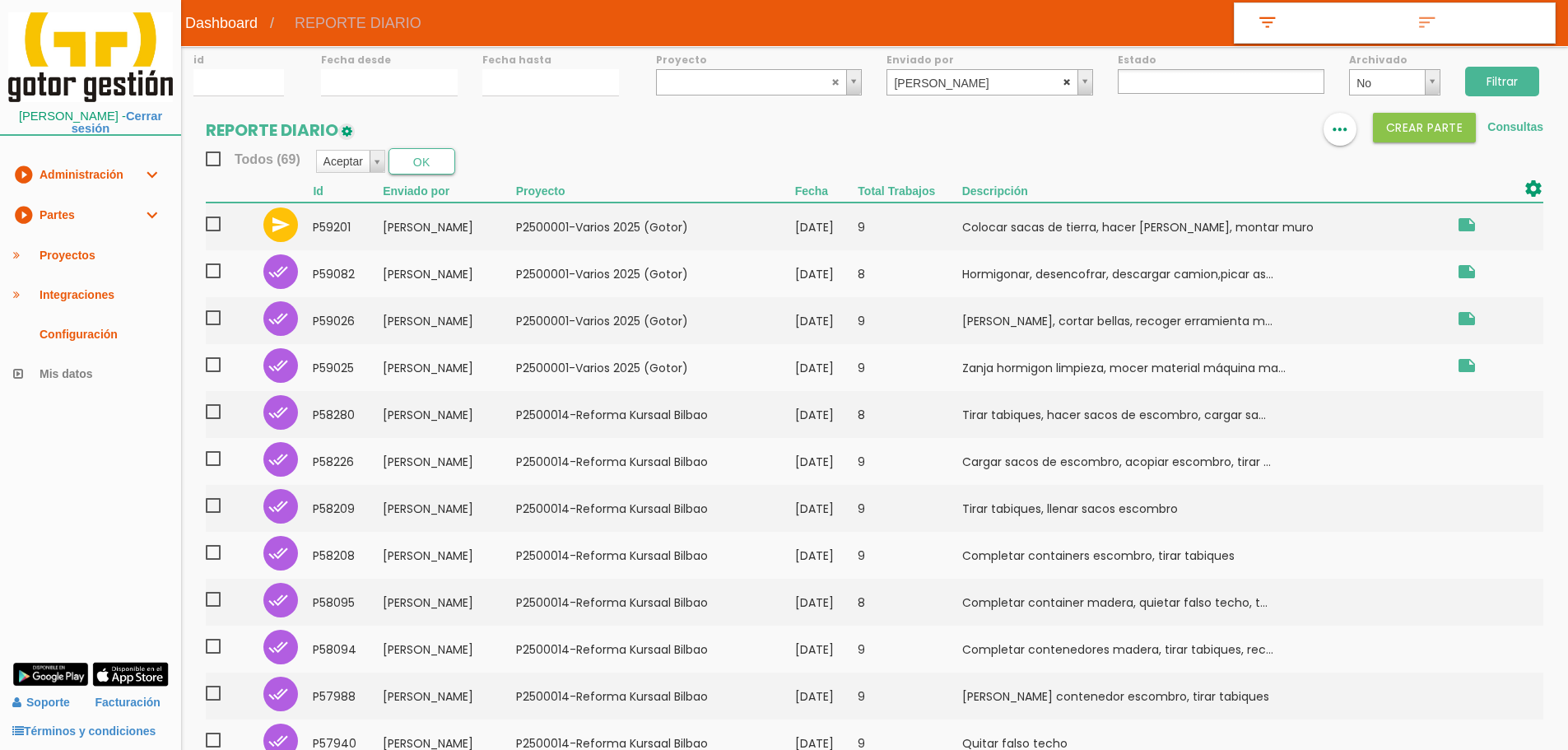
select select
click at [1069, 80] on abbr at bounding box center [1067, 81] width 10 height 10
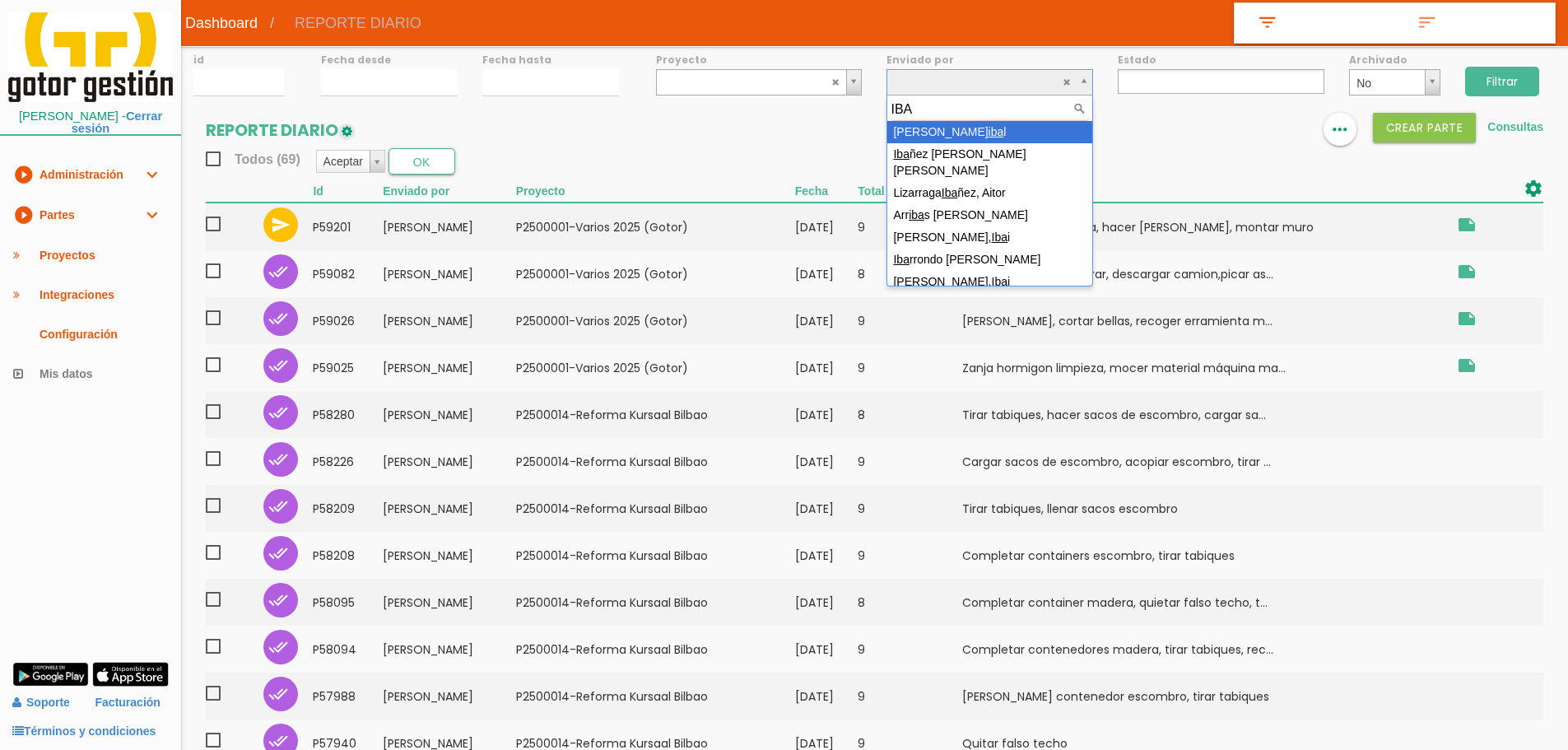
type input "[PERSON_NAME]"
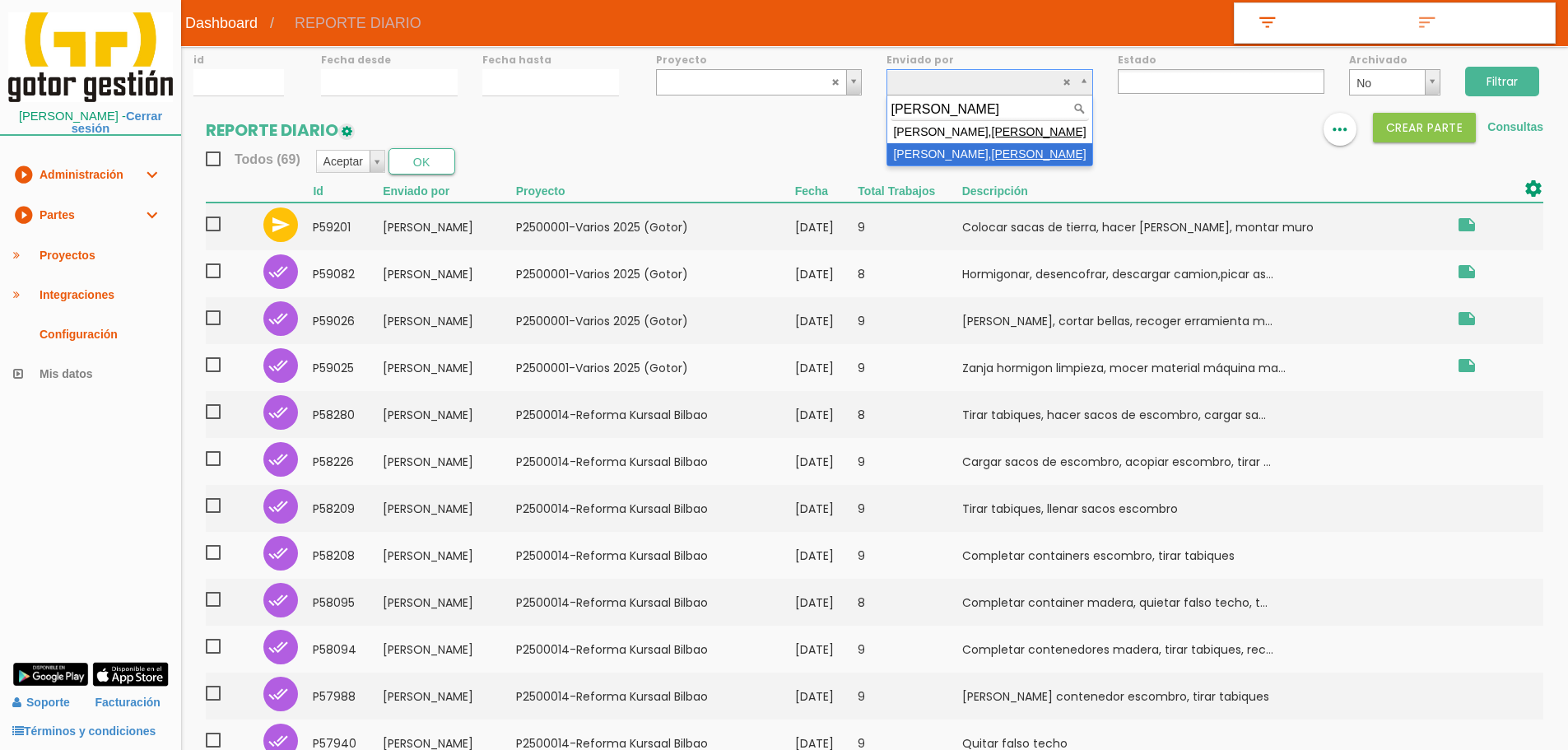
select select "149"
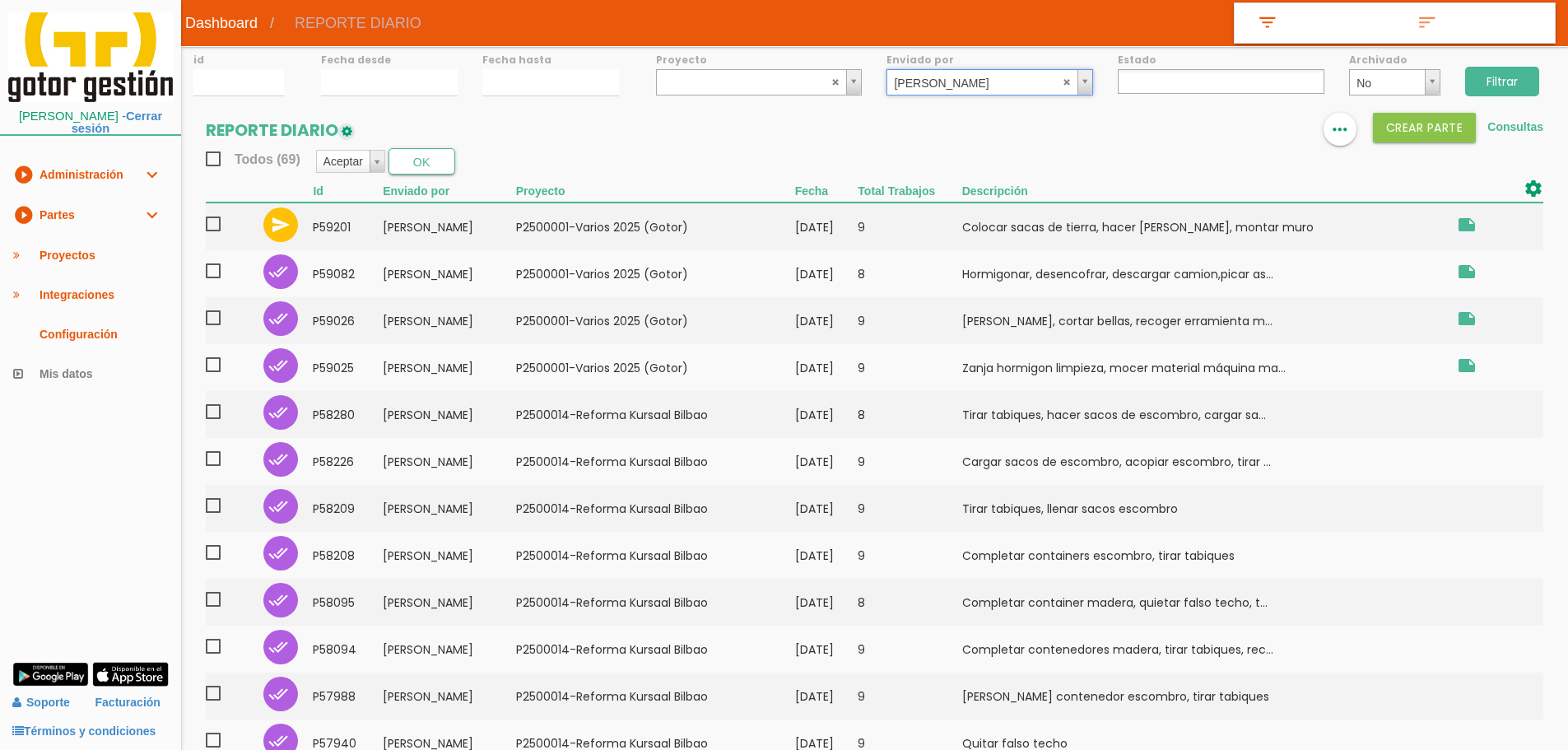
click at [1493, 84] on input "Filtrar" at bounding box center [1501, 81] width 74 height 30
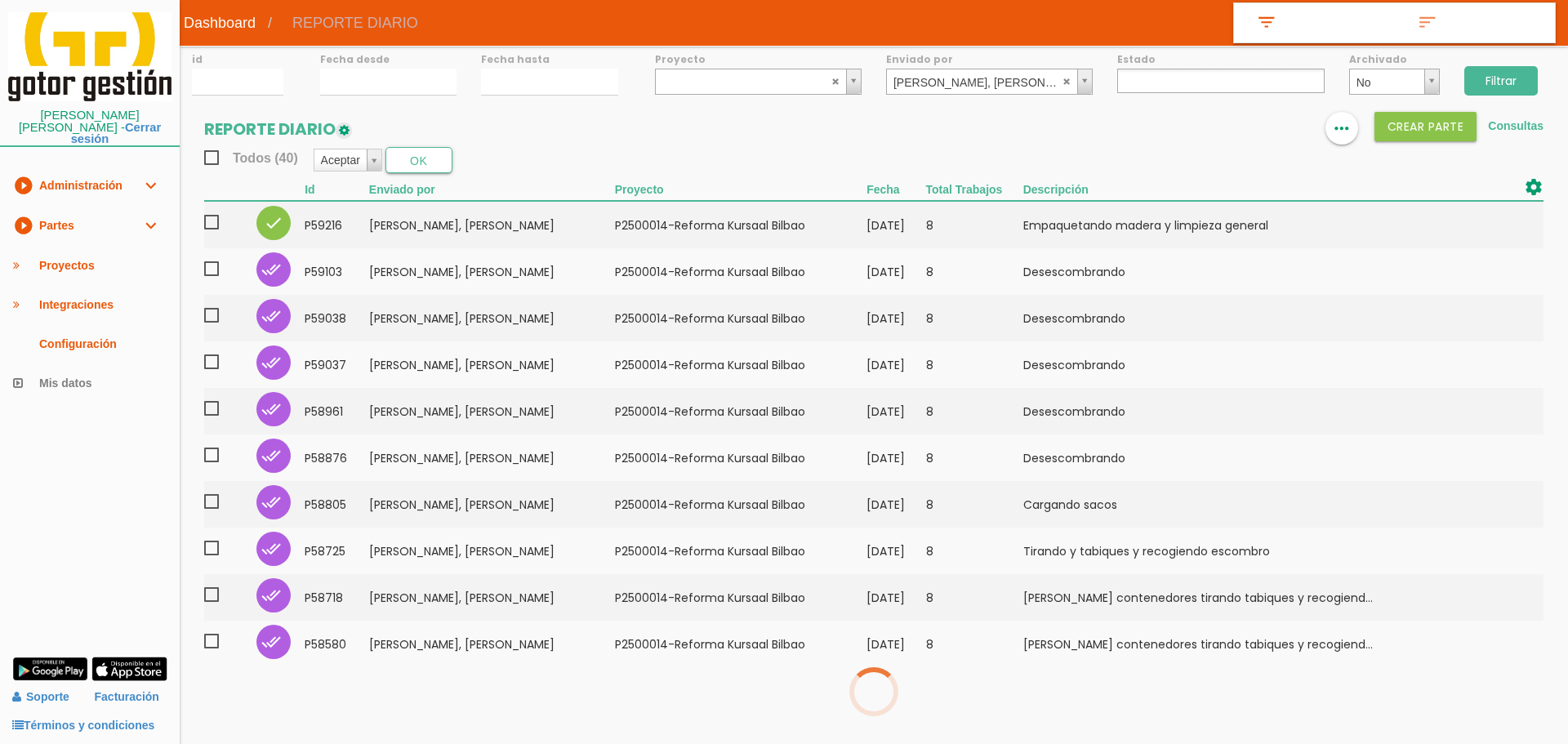
select select
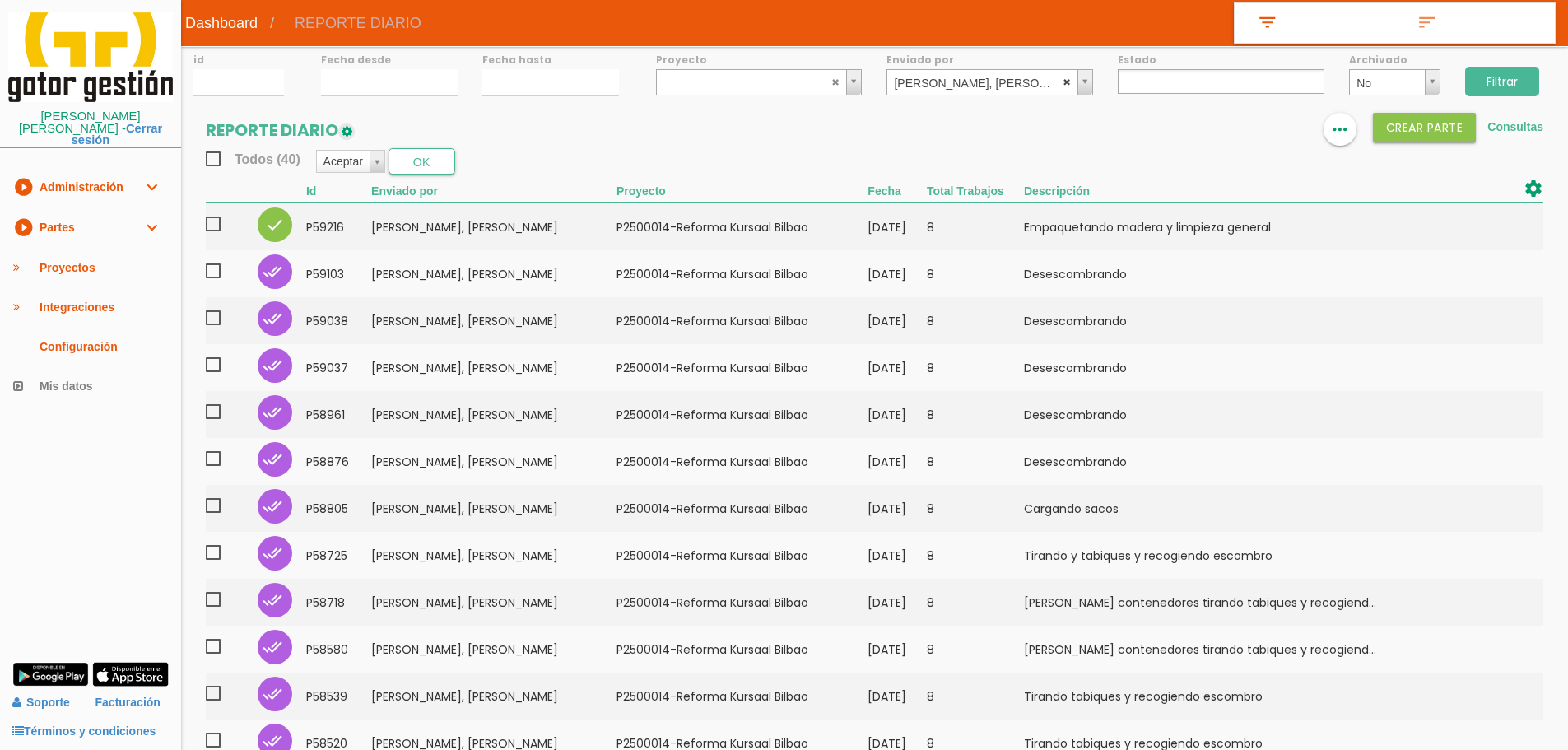
select select
click at [1066, 80] on abbr at bounding box center [1067, 81] width 10 height 10
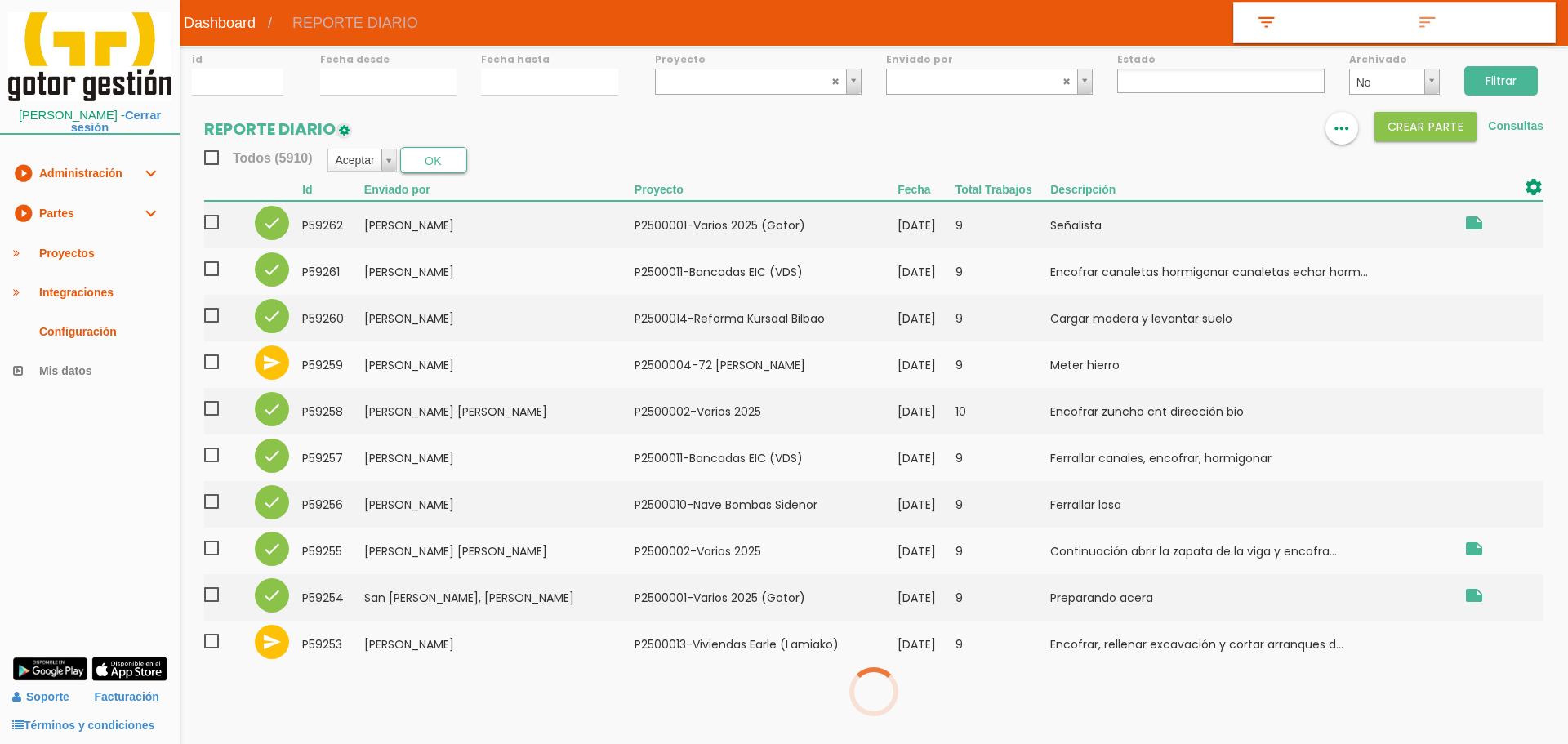
select select
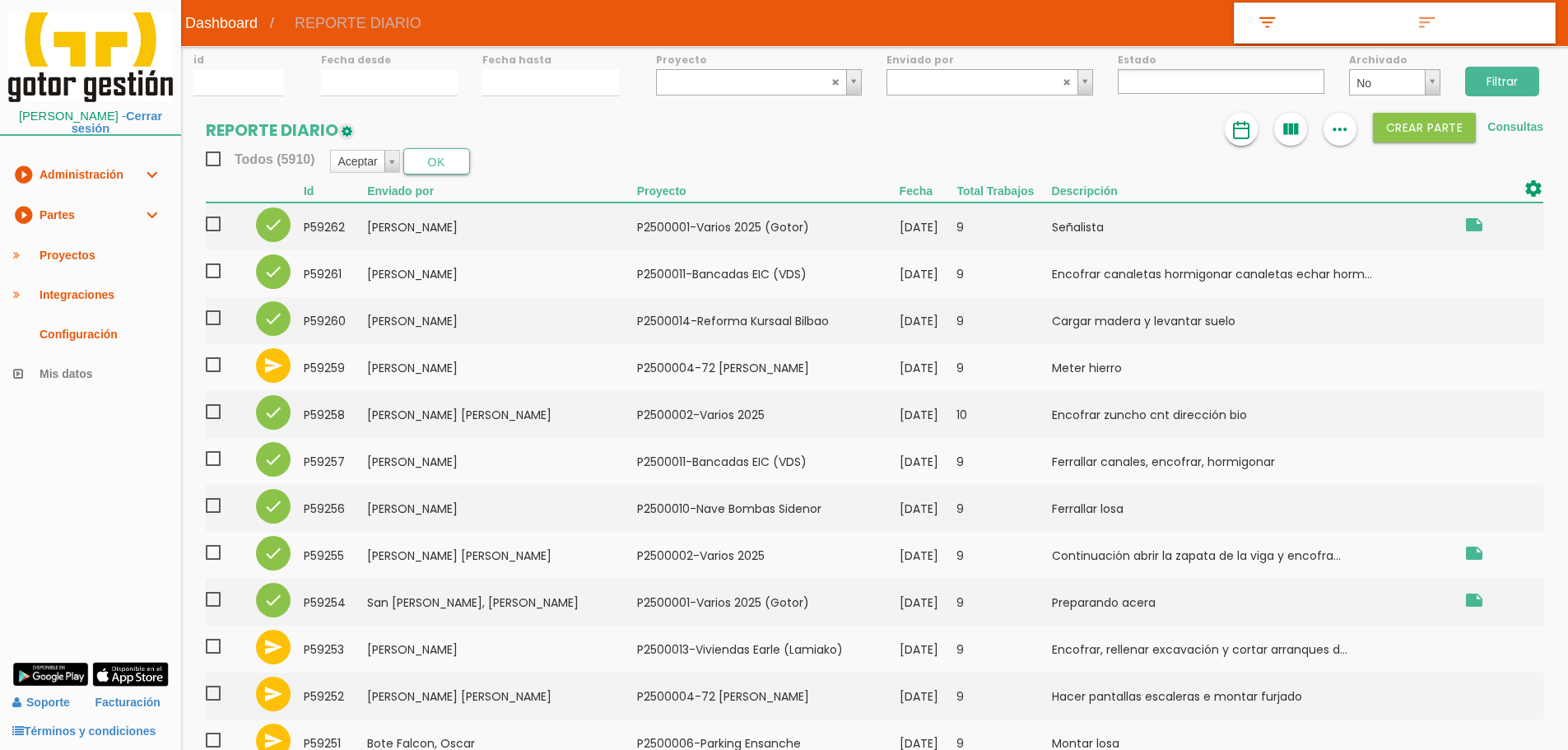
click at [1249, 122] on img at bounding box center [1240, 129] width 20 height 20
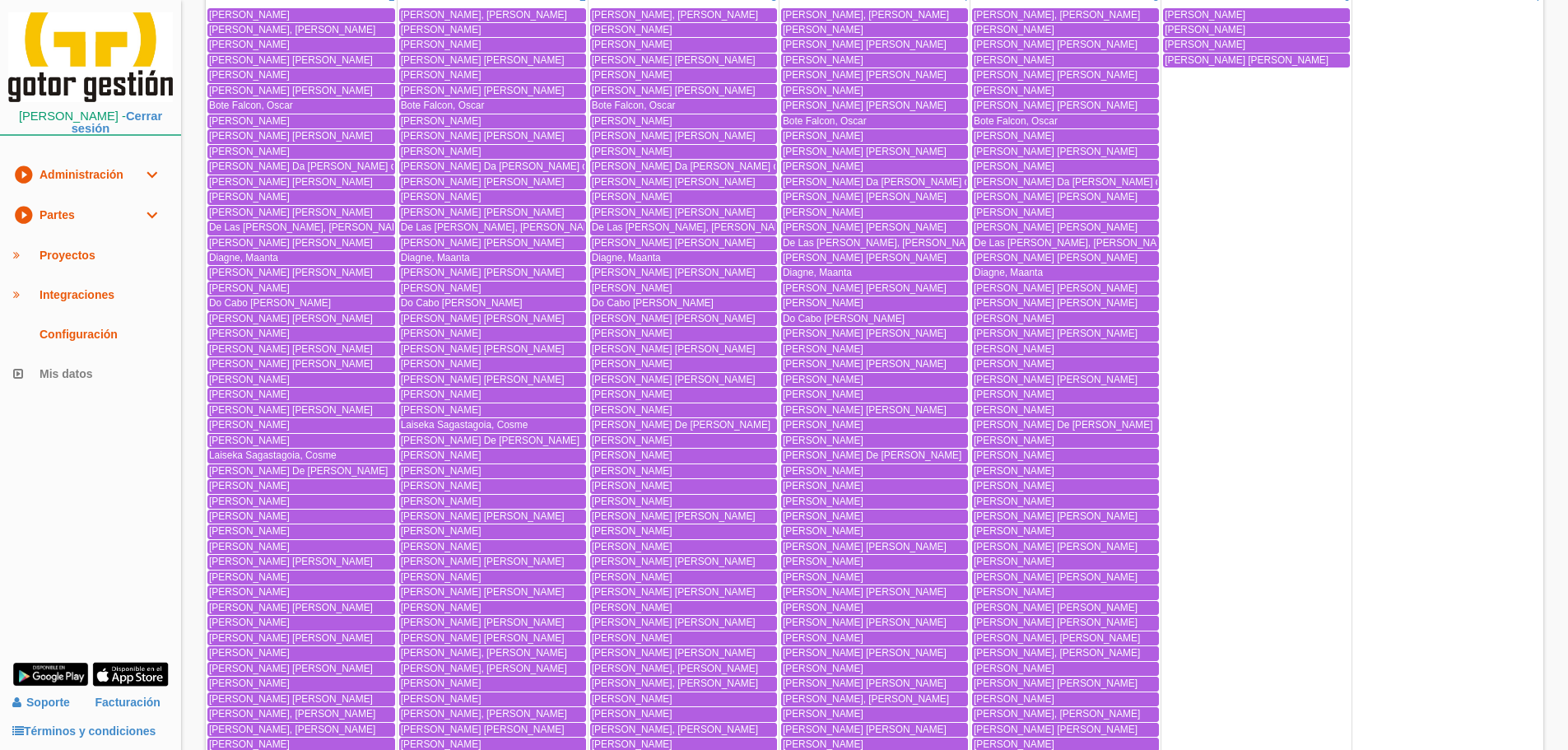
scroll to position [658, 0]
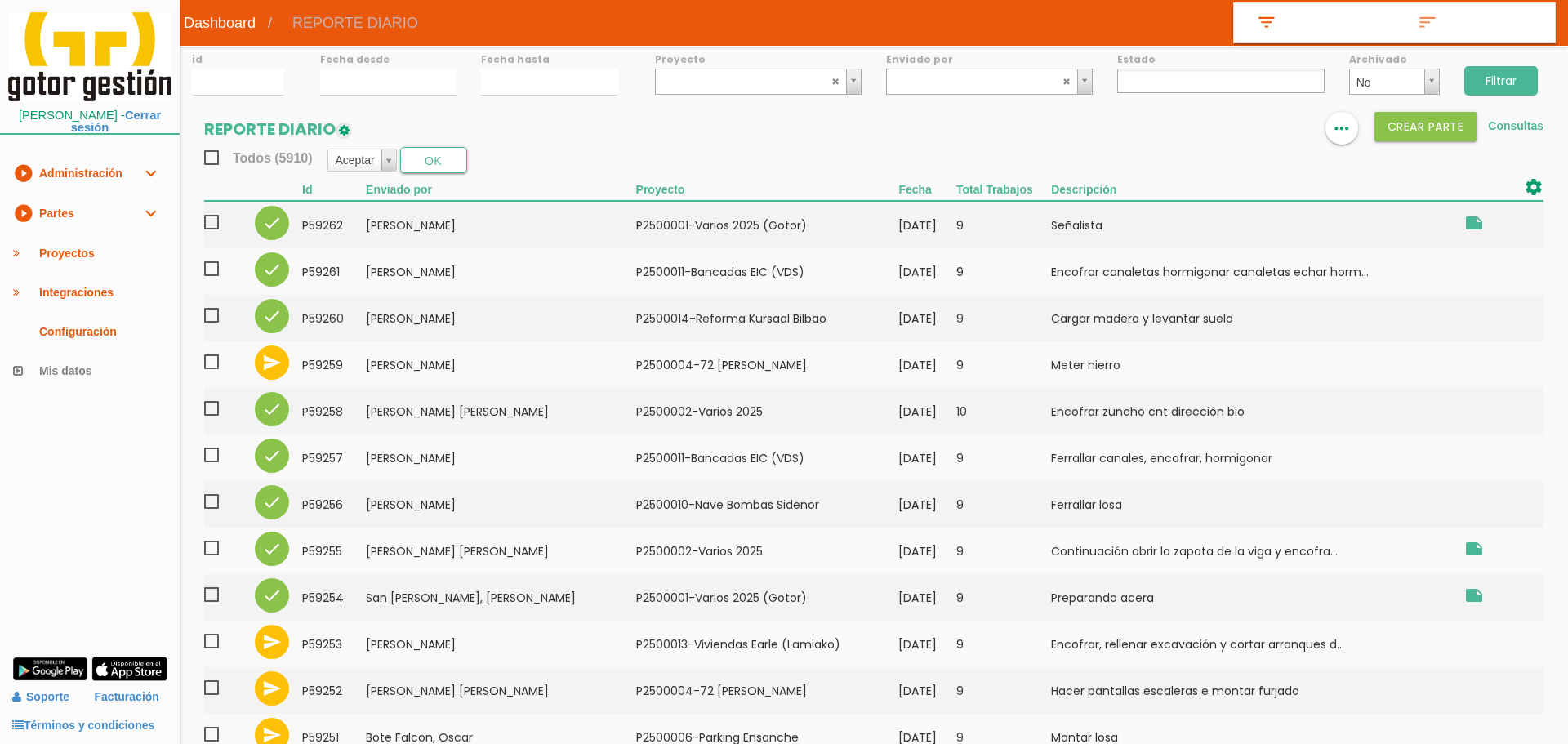
select select
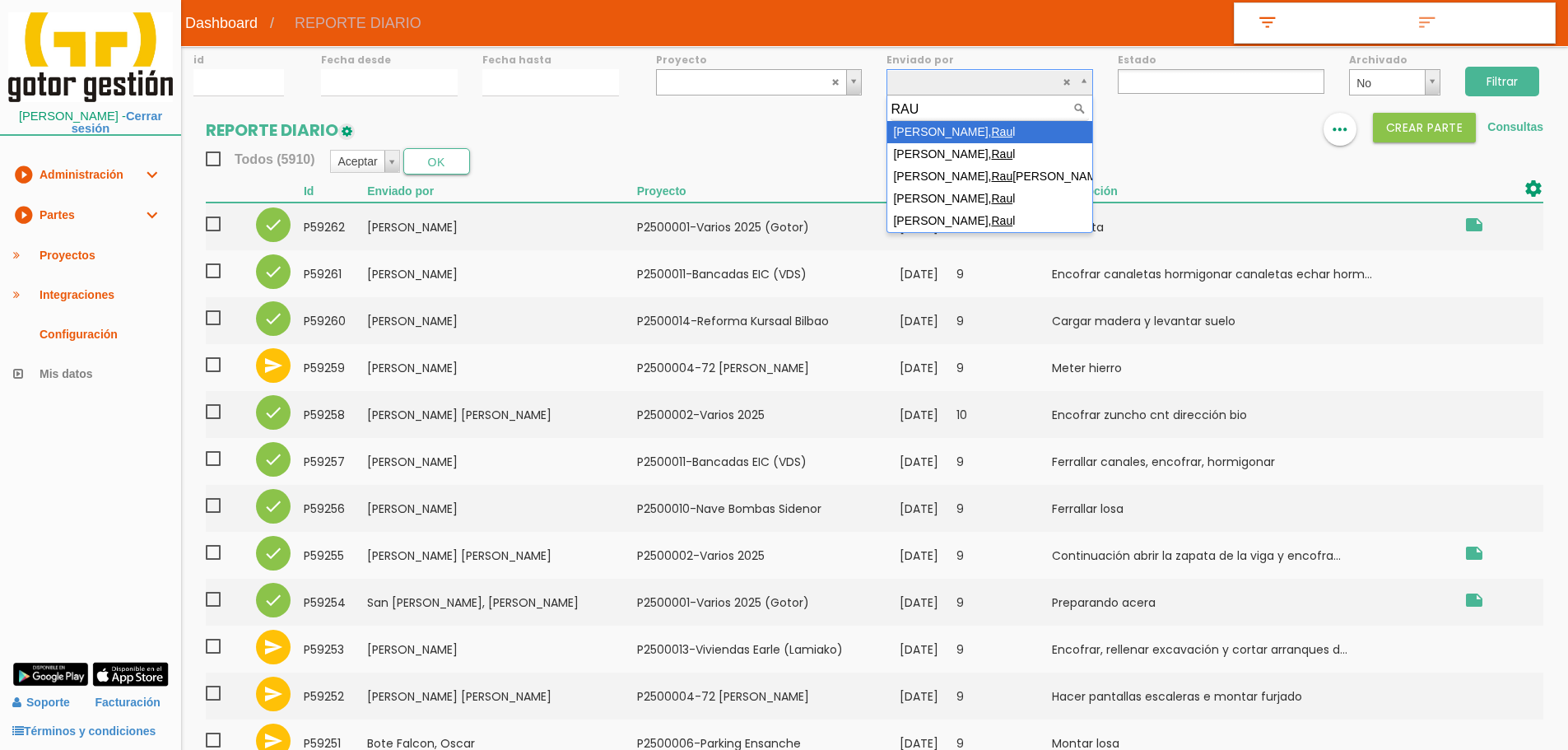
type input "RAUL"
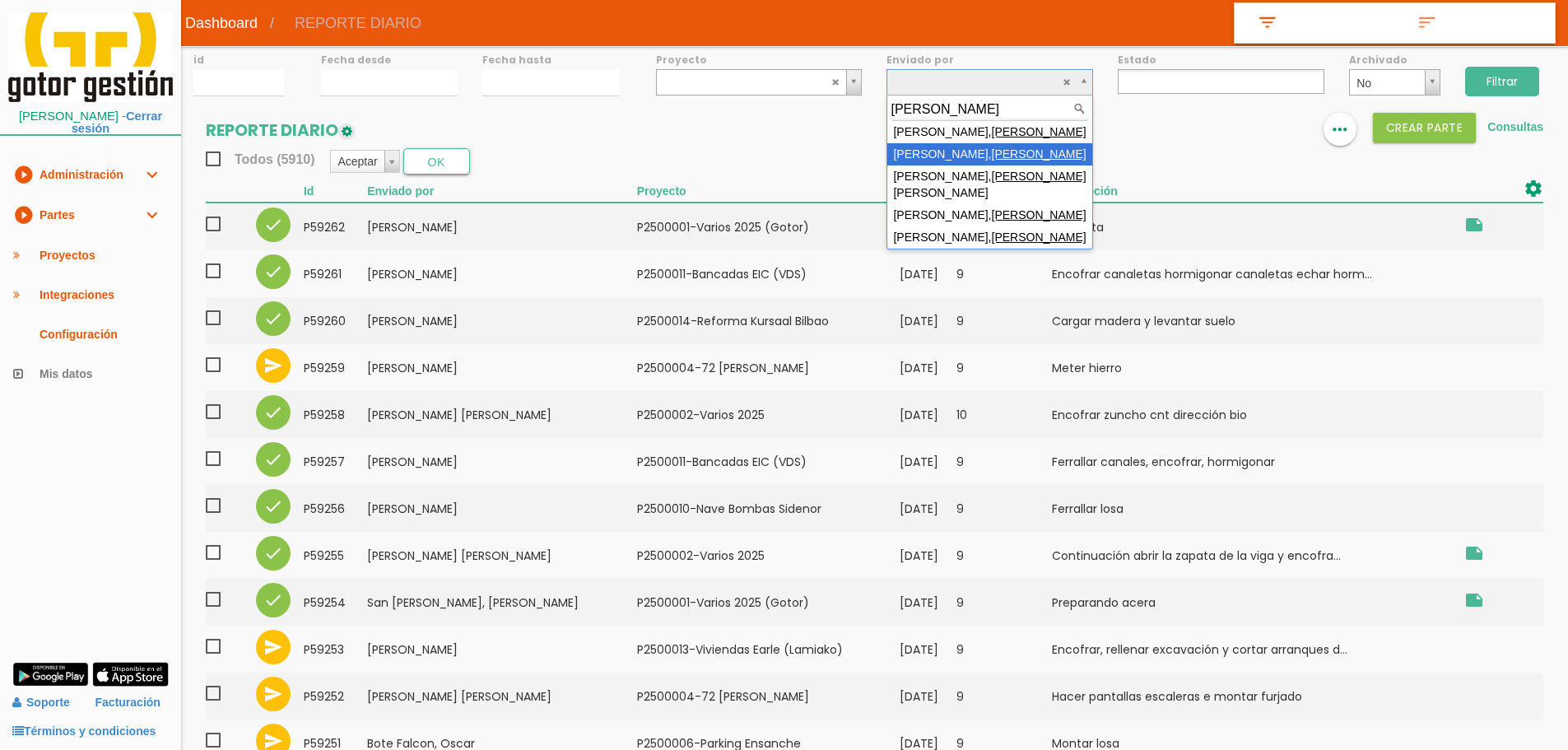
select select "27"
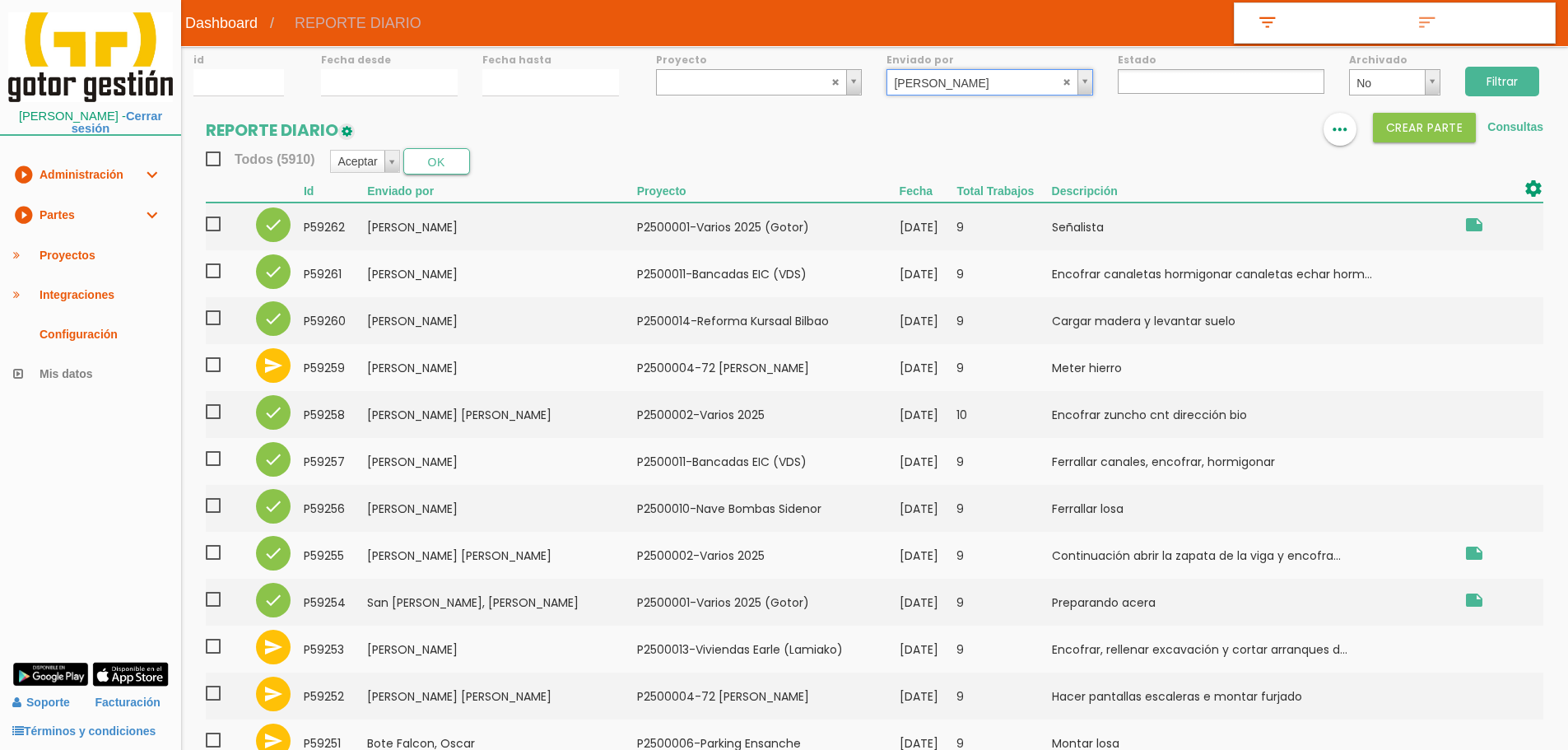
click at [1492, 74] on input "Filtrar" at bounding box center [1501, 81] width 74 height 30
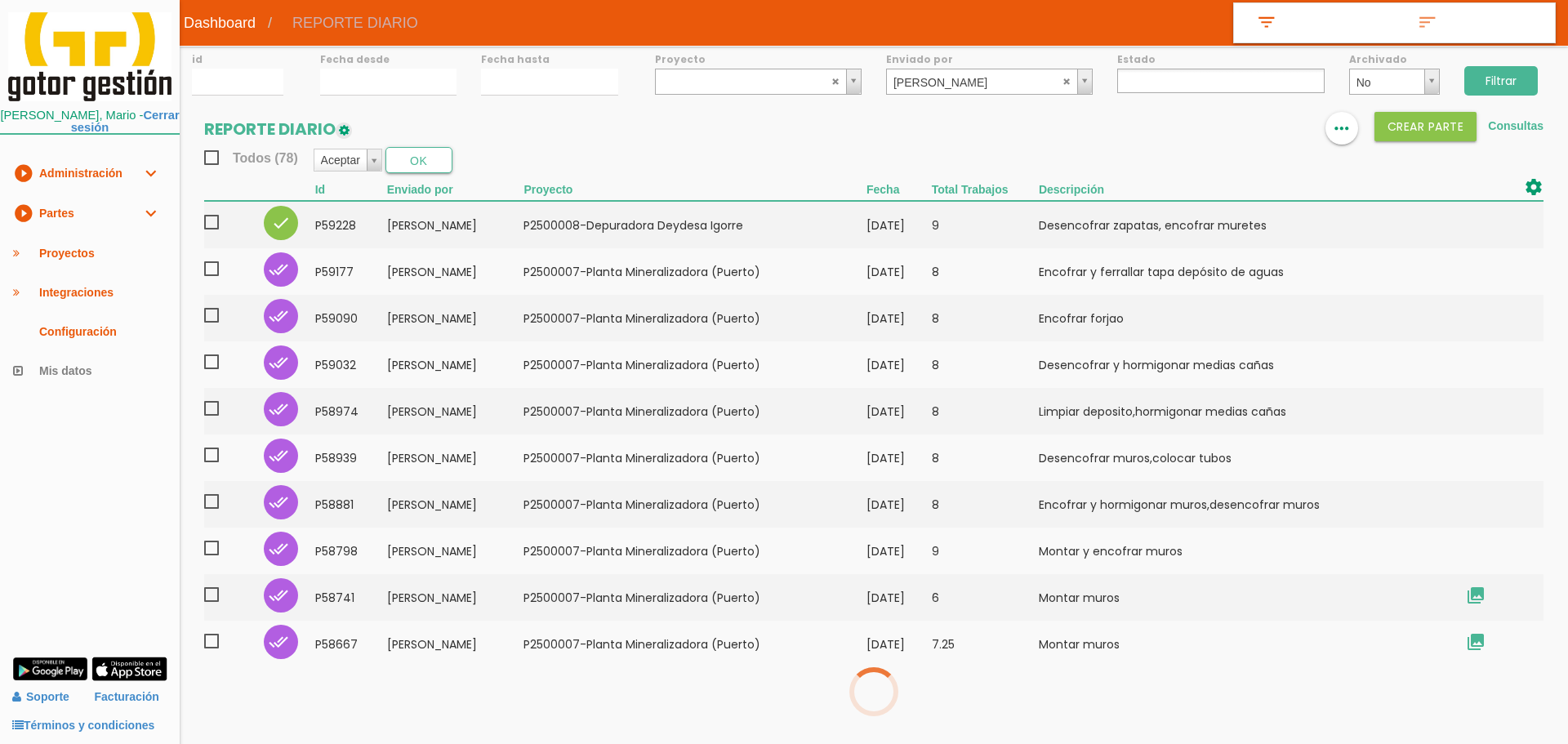
select select
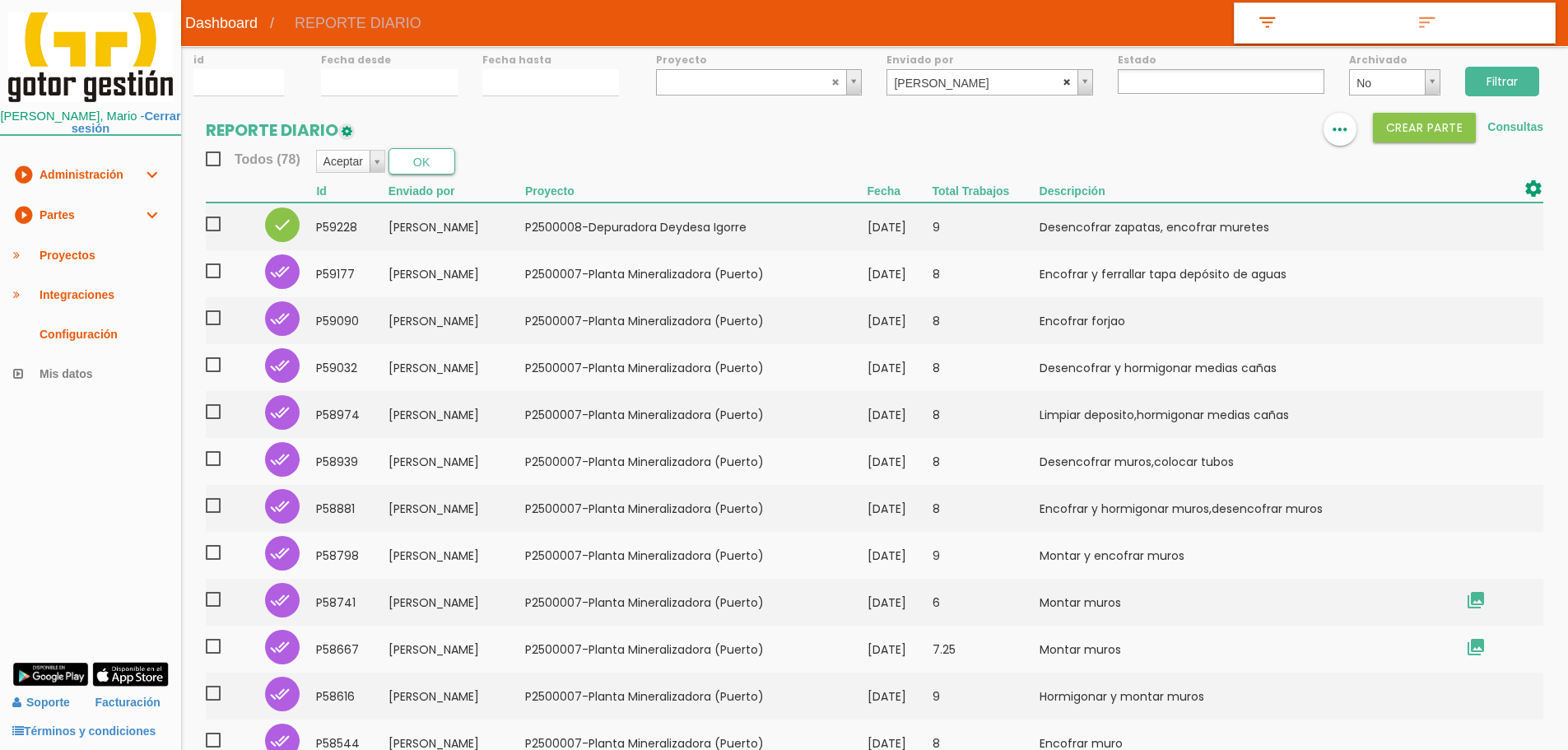
select select
click at [1072, 81] on abbr at bounding box center [1067, 81] width 10 height 10
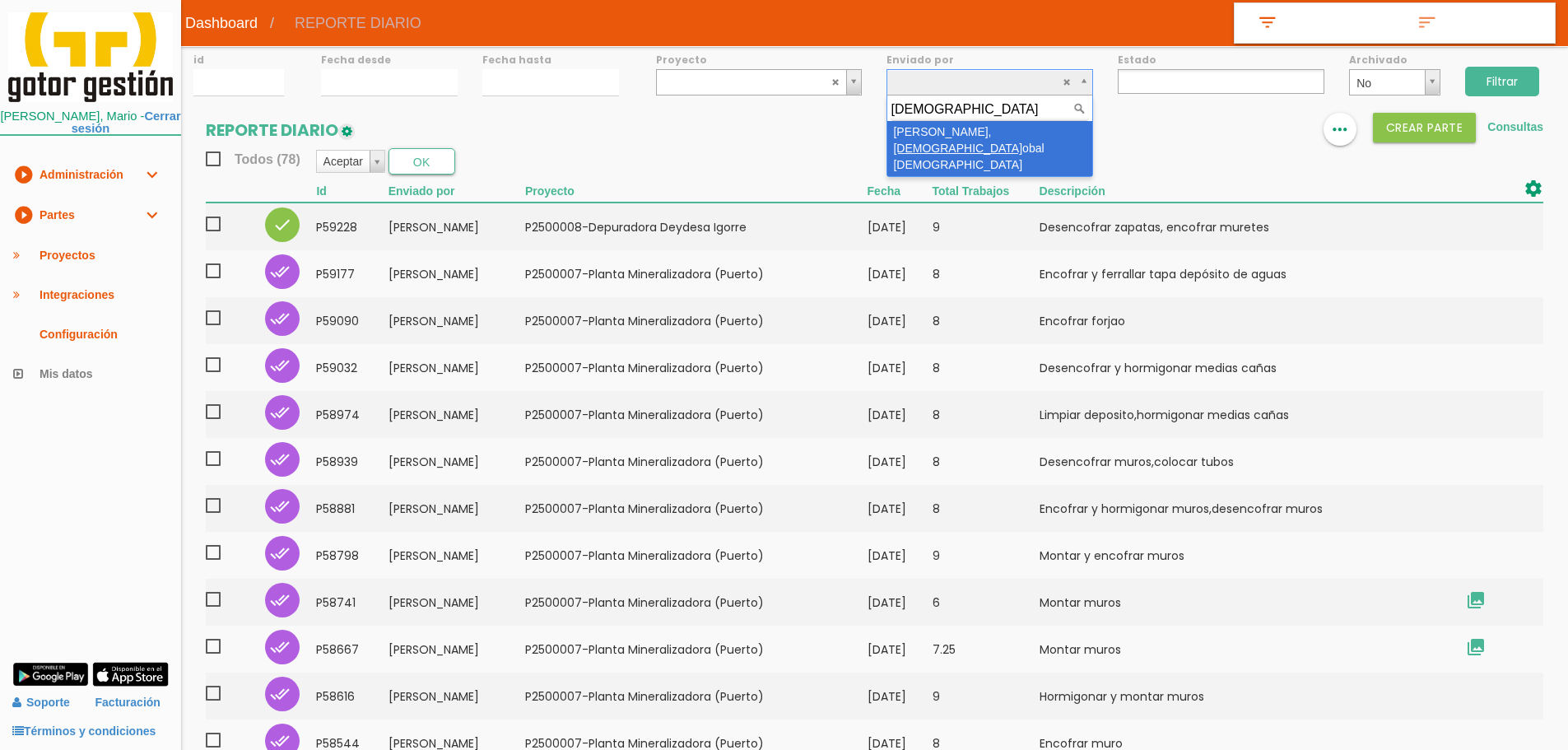
type input "CRISTO"
select select "100"
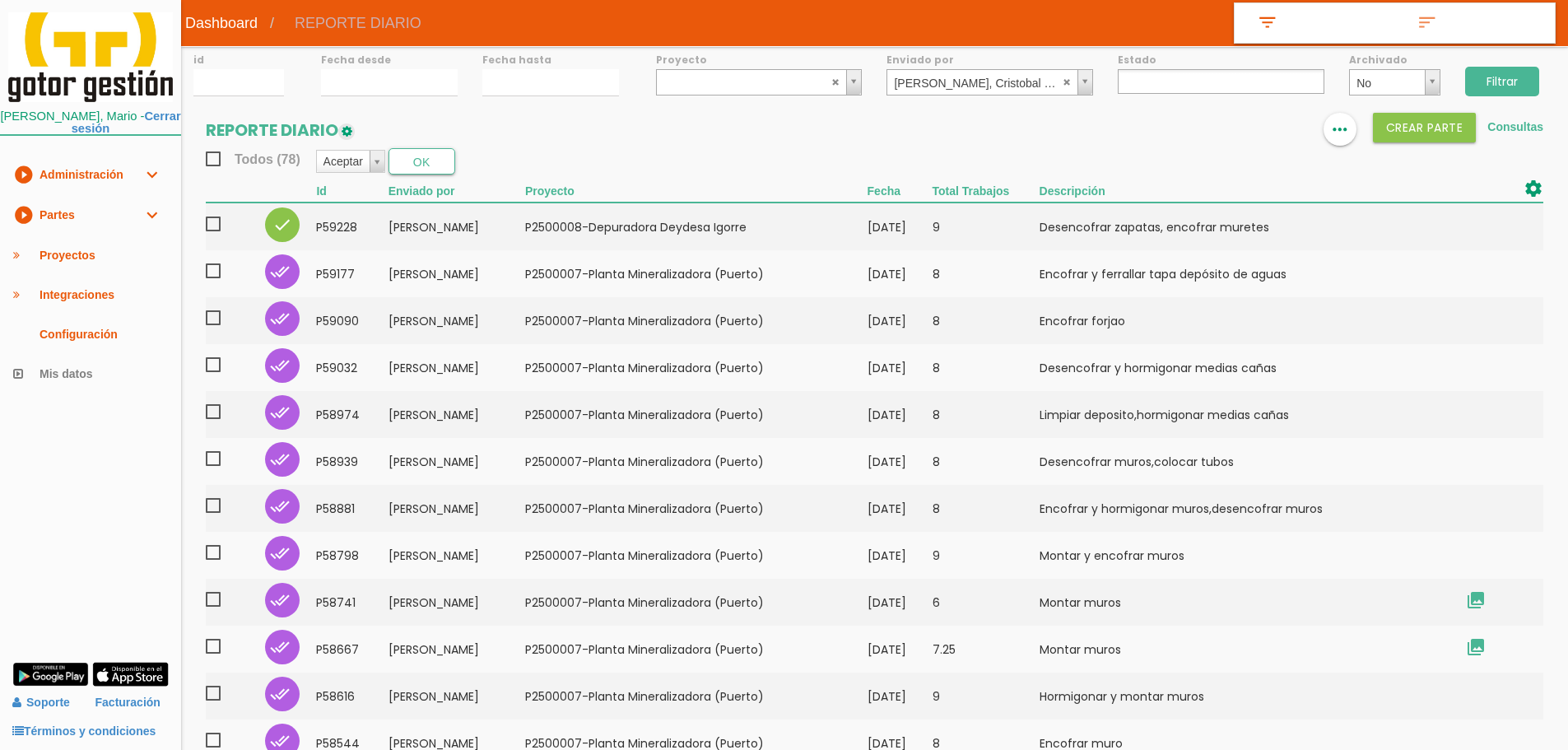
click at [1478, 86] on input "Filtrar" at bounding box center [1501, 81] width 74 height 30
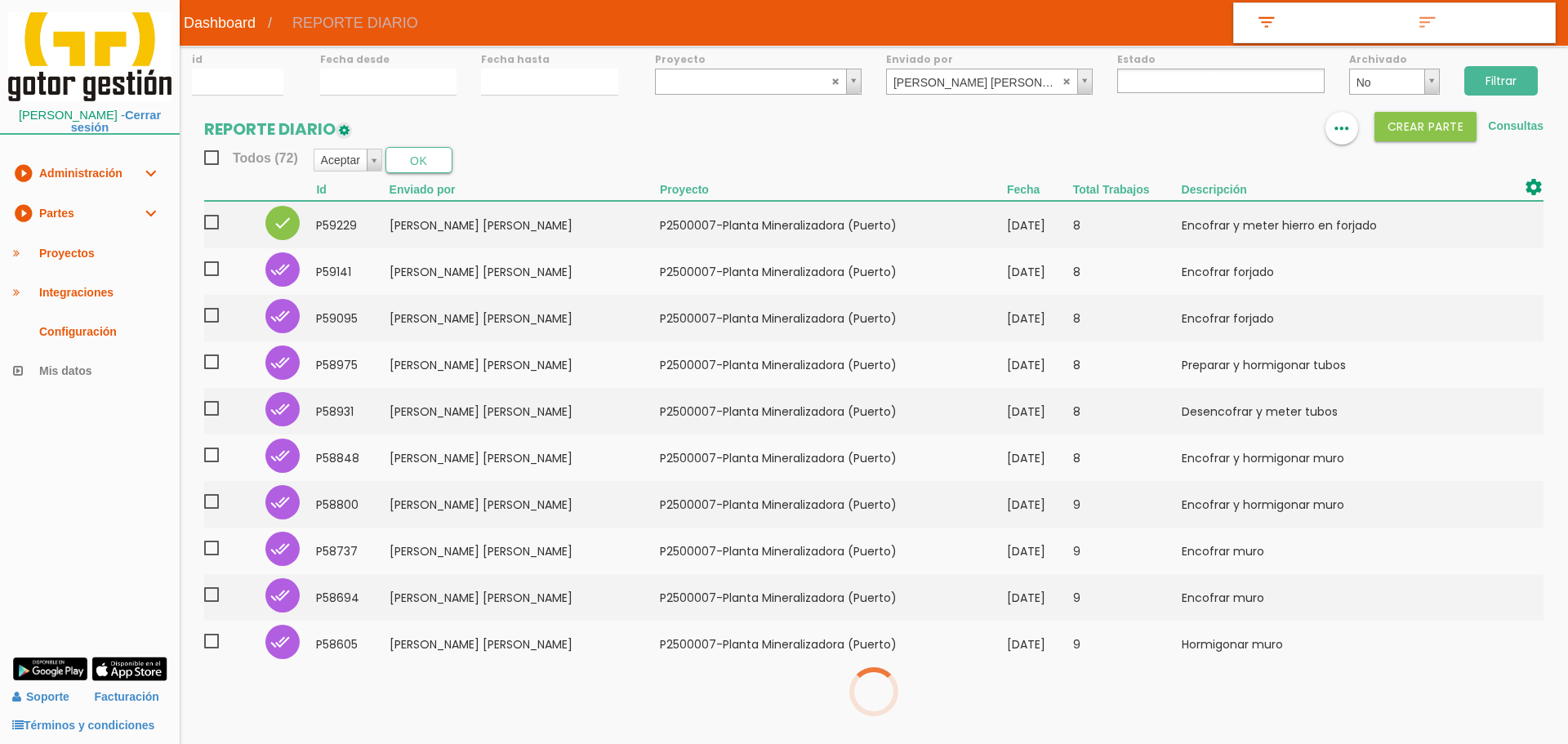
select select
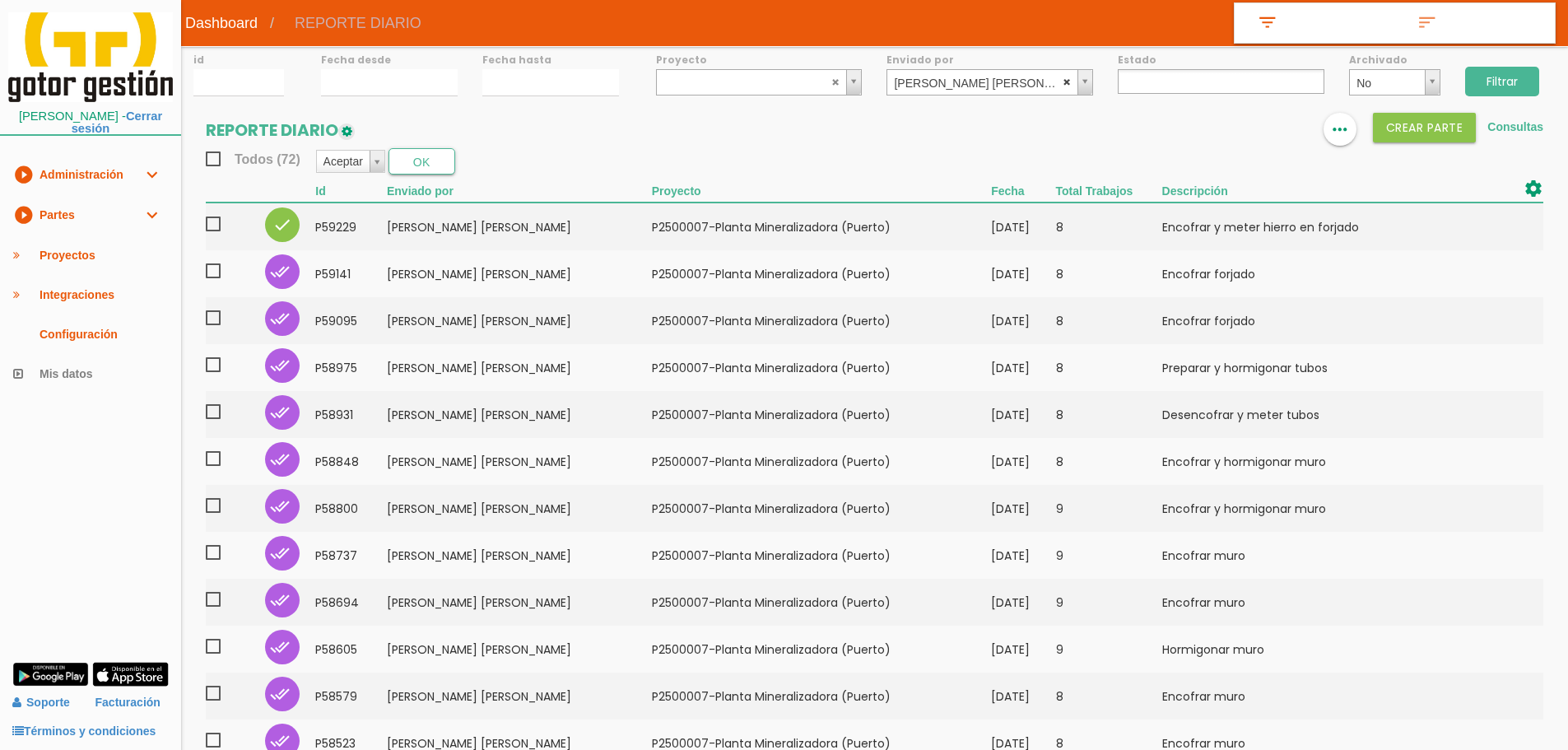
select select
click at [1066, 82] on abbr at bounding box center [1067, 81] width 10 height 10
type input "ALFON"
select select "18"
click at [1512, 92] on input "Filtrar" at bounding box center [1501, 81] width 74 height 30
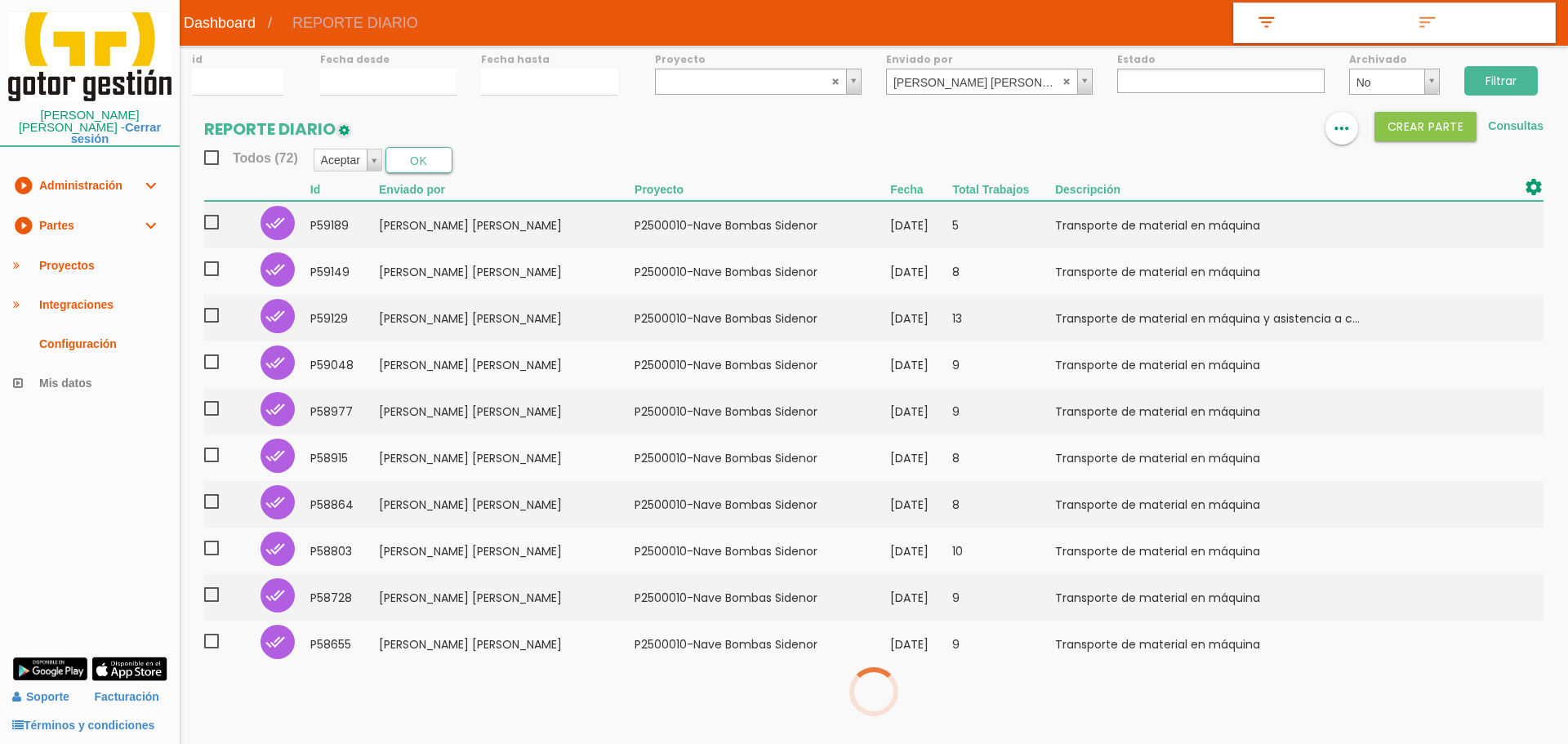
select select
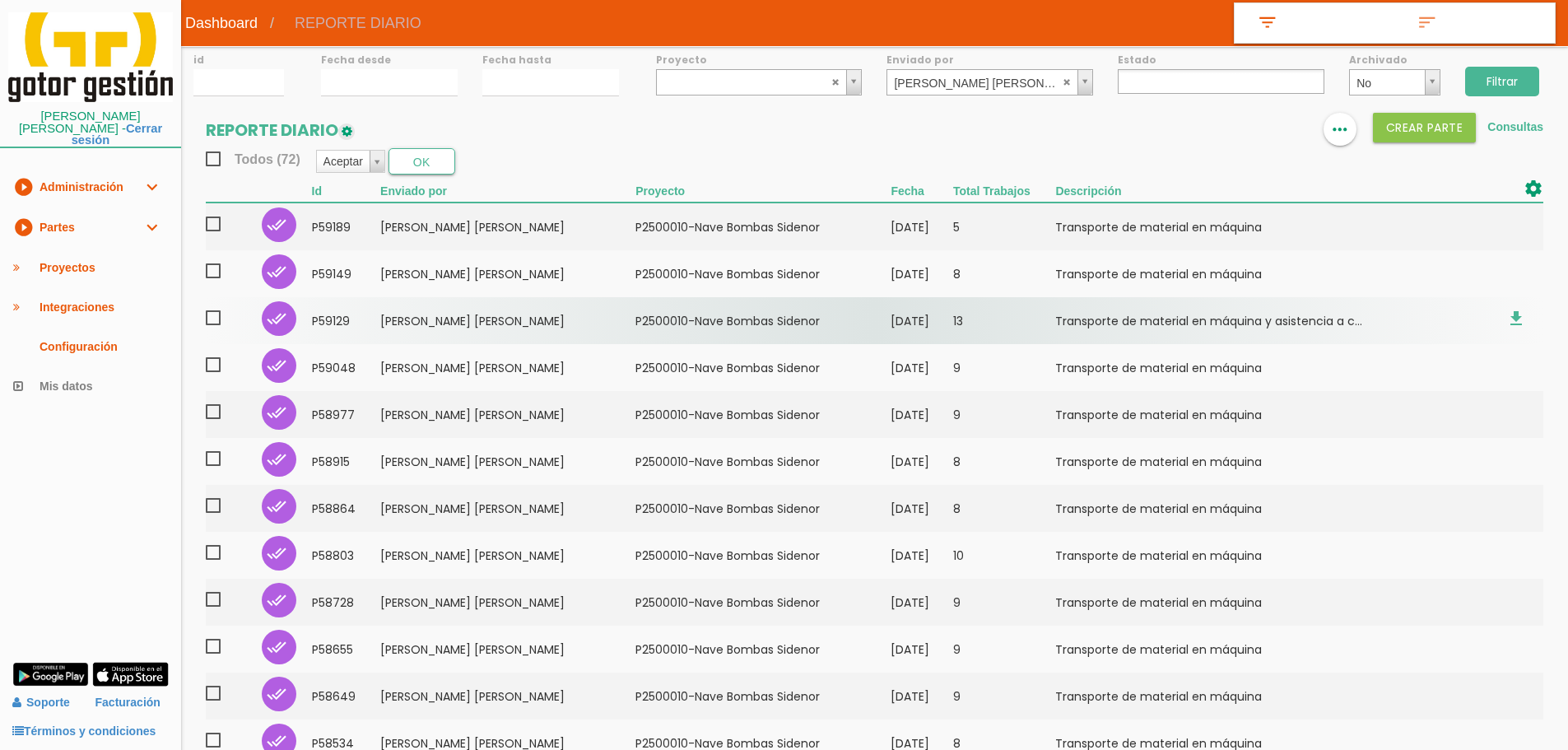
click at [924, 317] on td "[DATE]" at bounding box center [921, 320] width 62 height 47
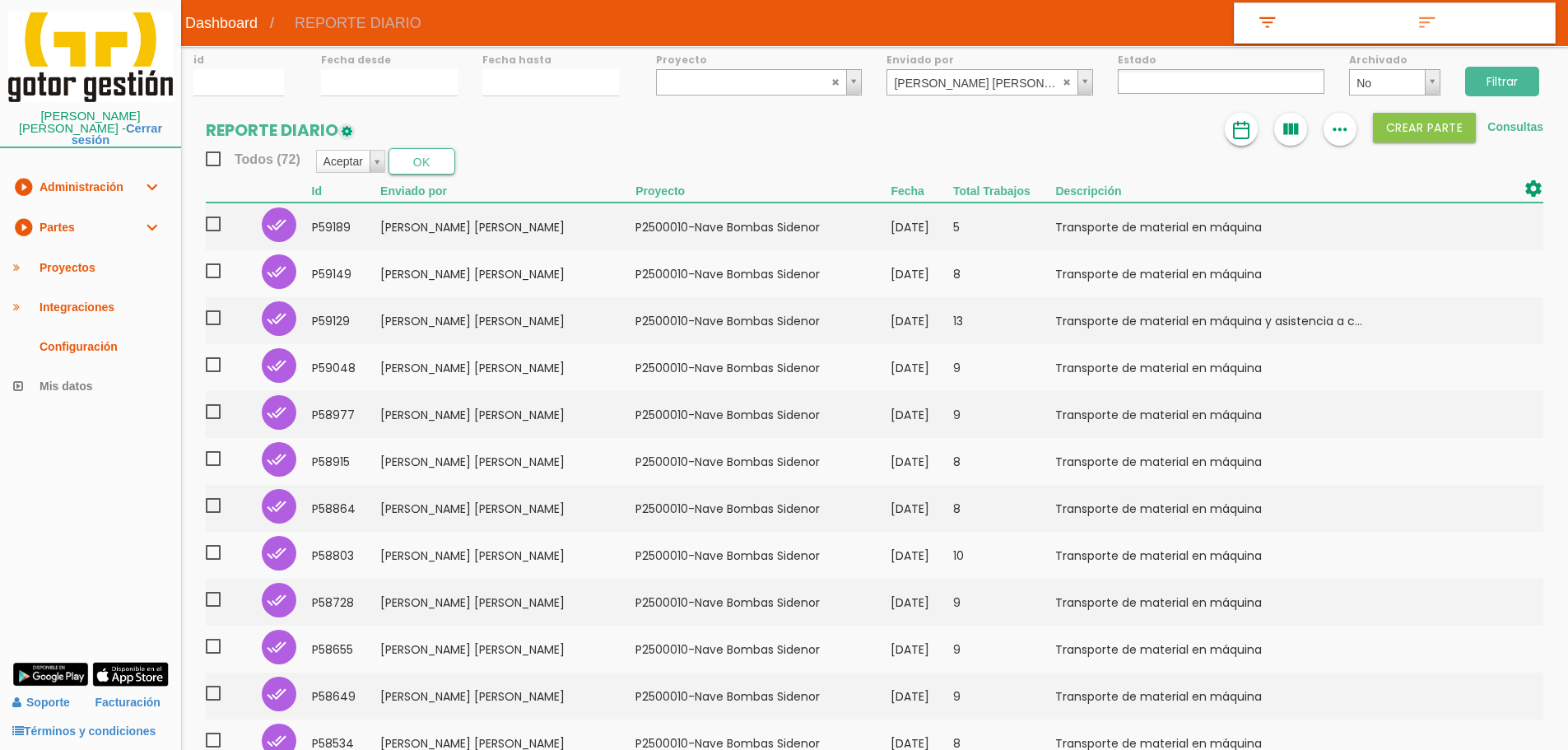
click at [1231, 136] on img at bounding box center [1240, 129] width 20 height 20
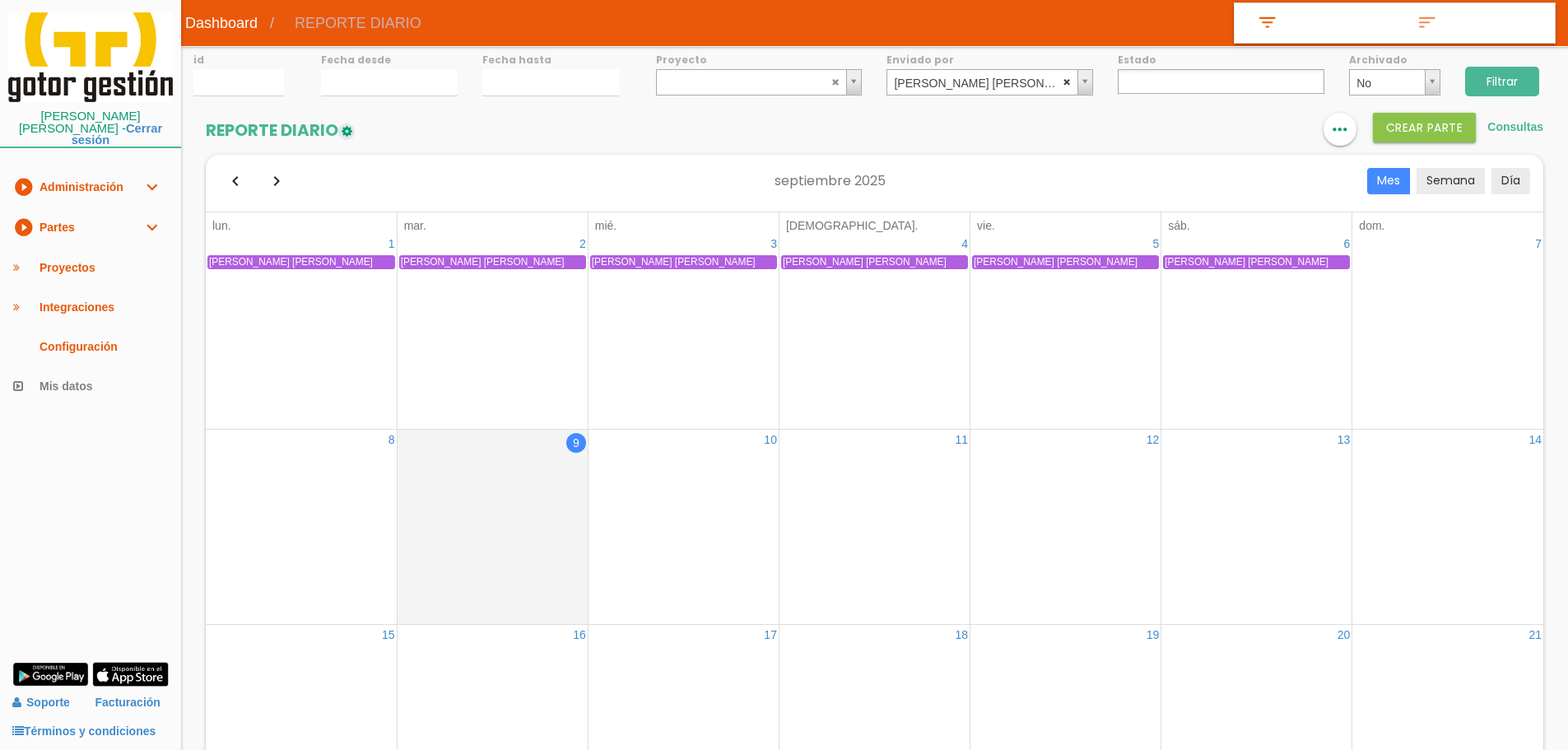
select select
drag, startPoint x: 1063, startPoint y: 81, endPoint x: 1165, endPoint y: 86, distance: 102.1
click at [1063, 81] on abbr at bounding box center [1067, 81] width 10 height 10
click at [1521, 84] on input "Filtrar" at bounding box center [1501, 81] width 74 height 30
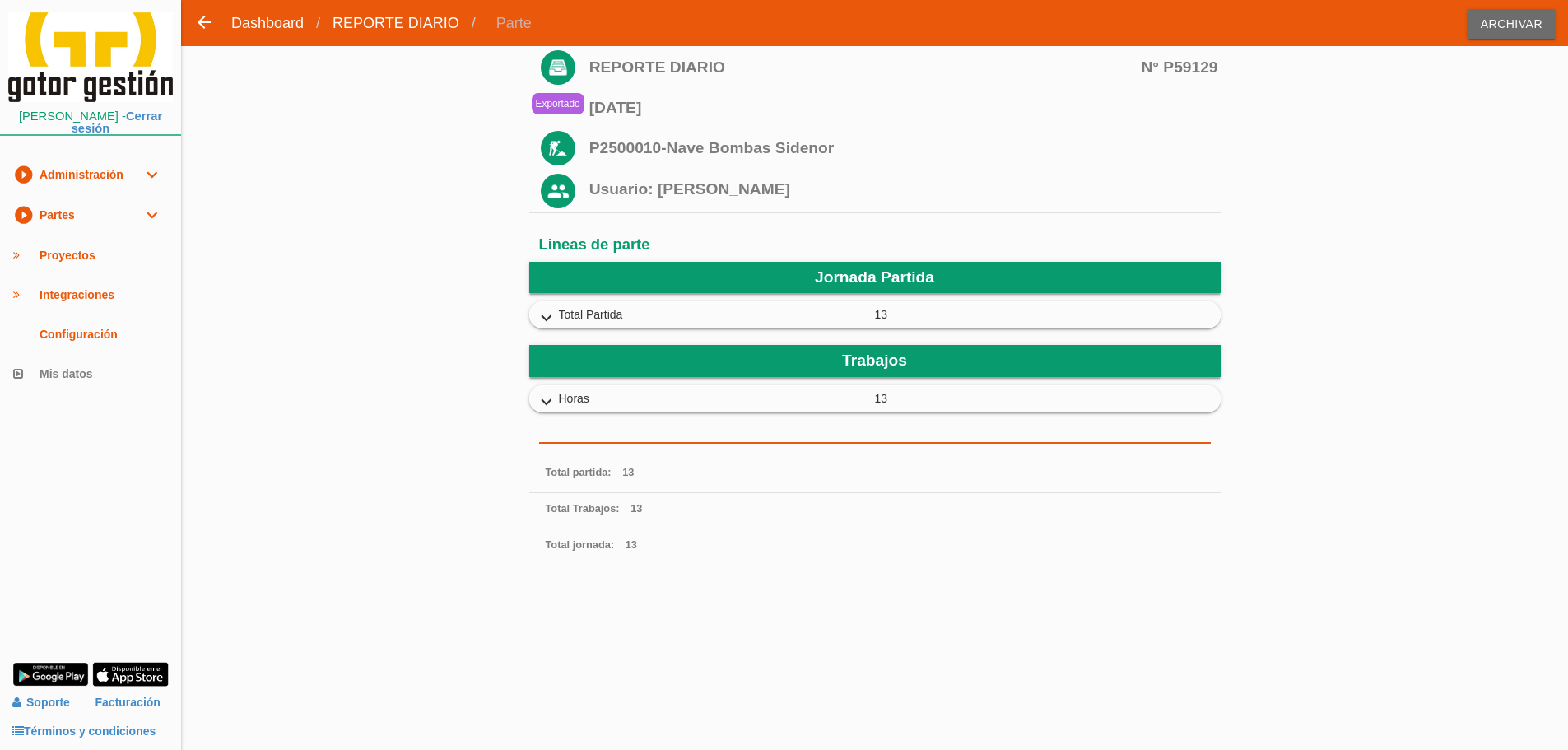
click at [546, 310] on icon "expand_more" at bounding box center [546, 318] width 27 height 21
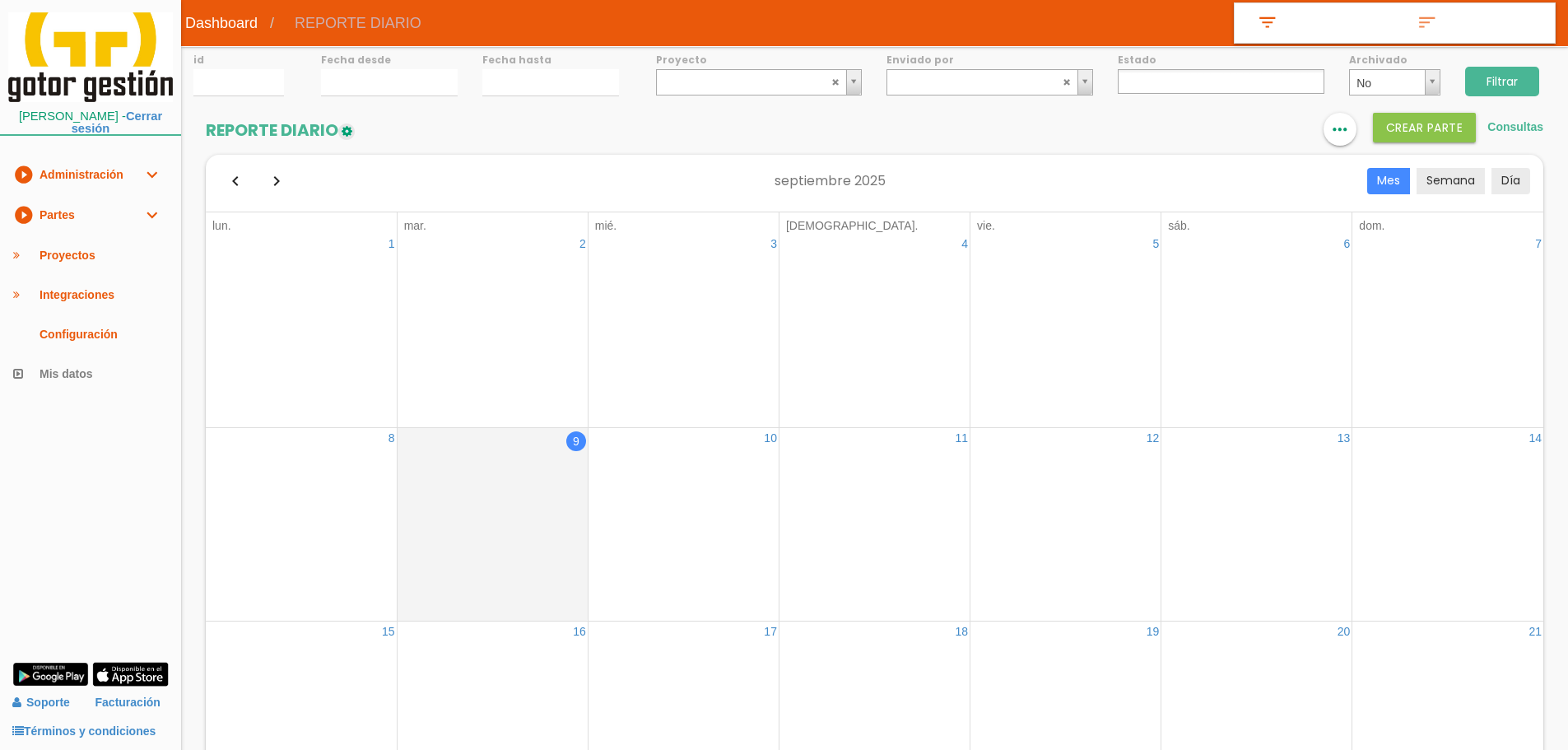
select select
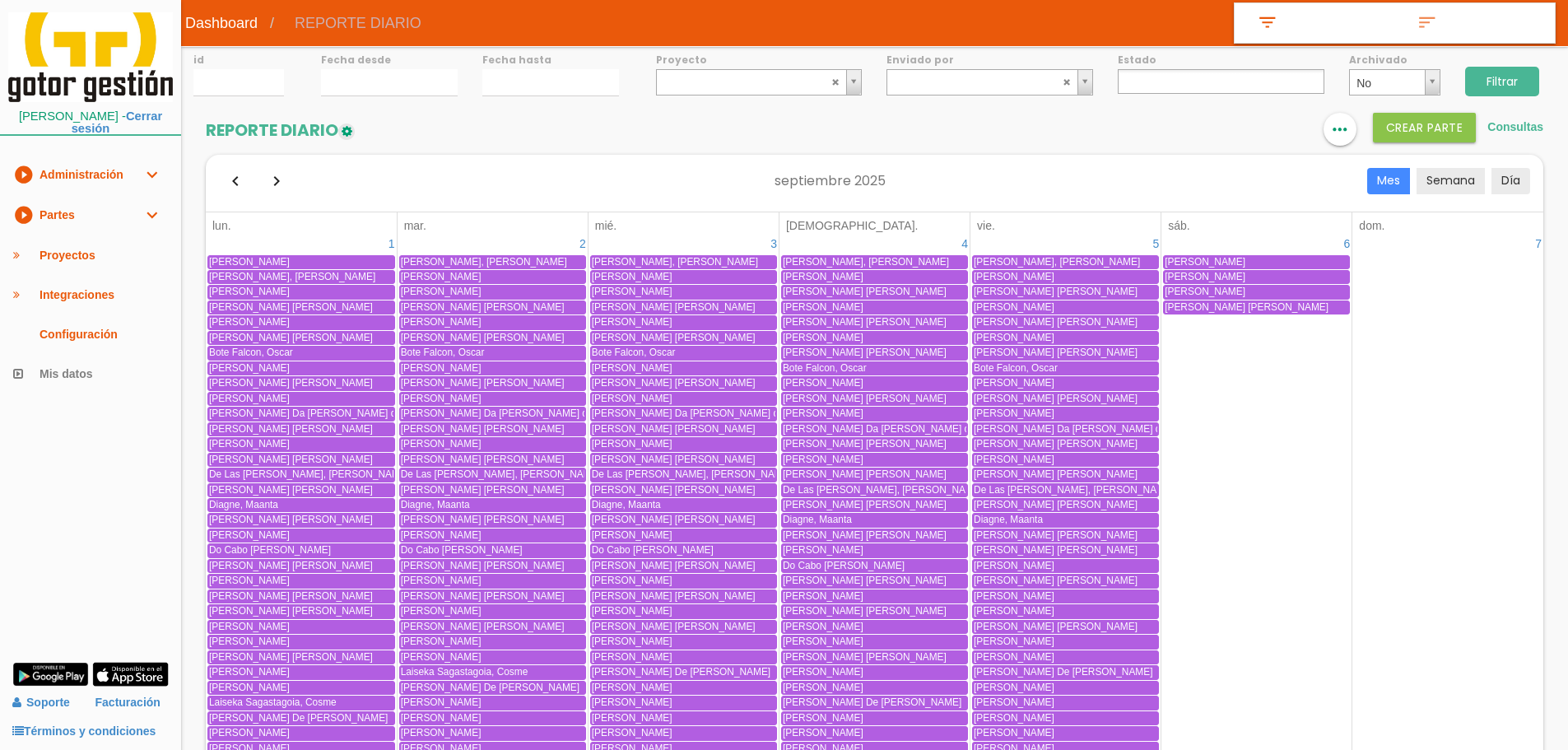
click at [1108, 258] on div "Alonso Martinez, Raul Antonio" at bounding box center [1065, 262] width 183 height 12
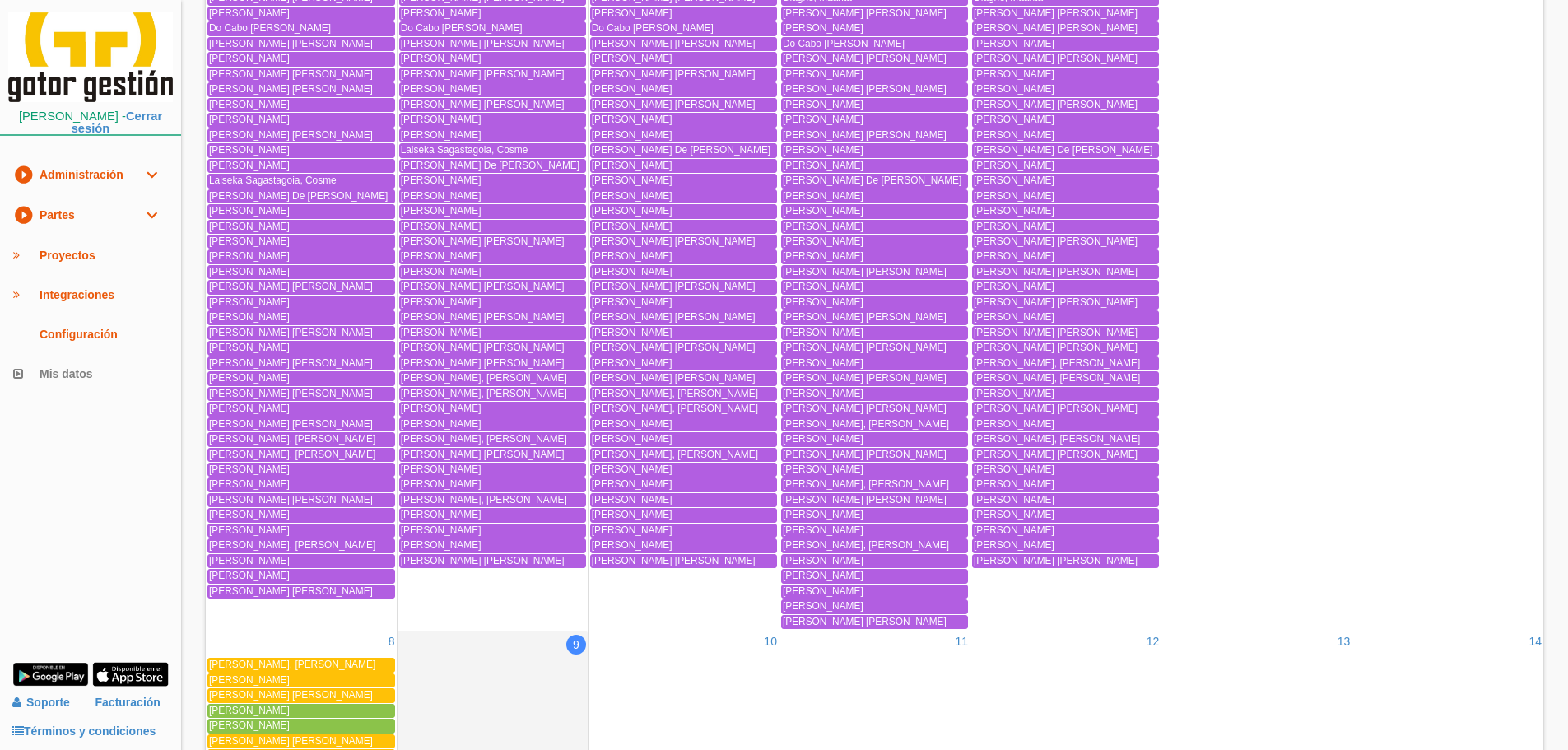
scroll to position [164, 0]
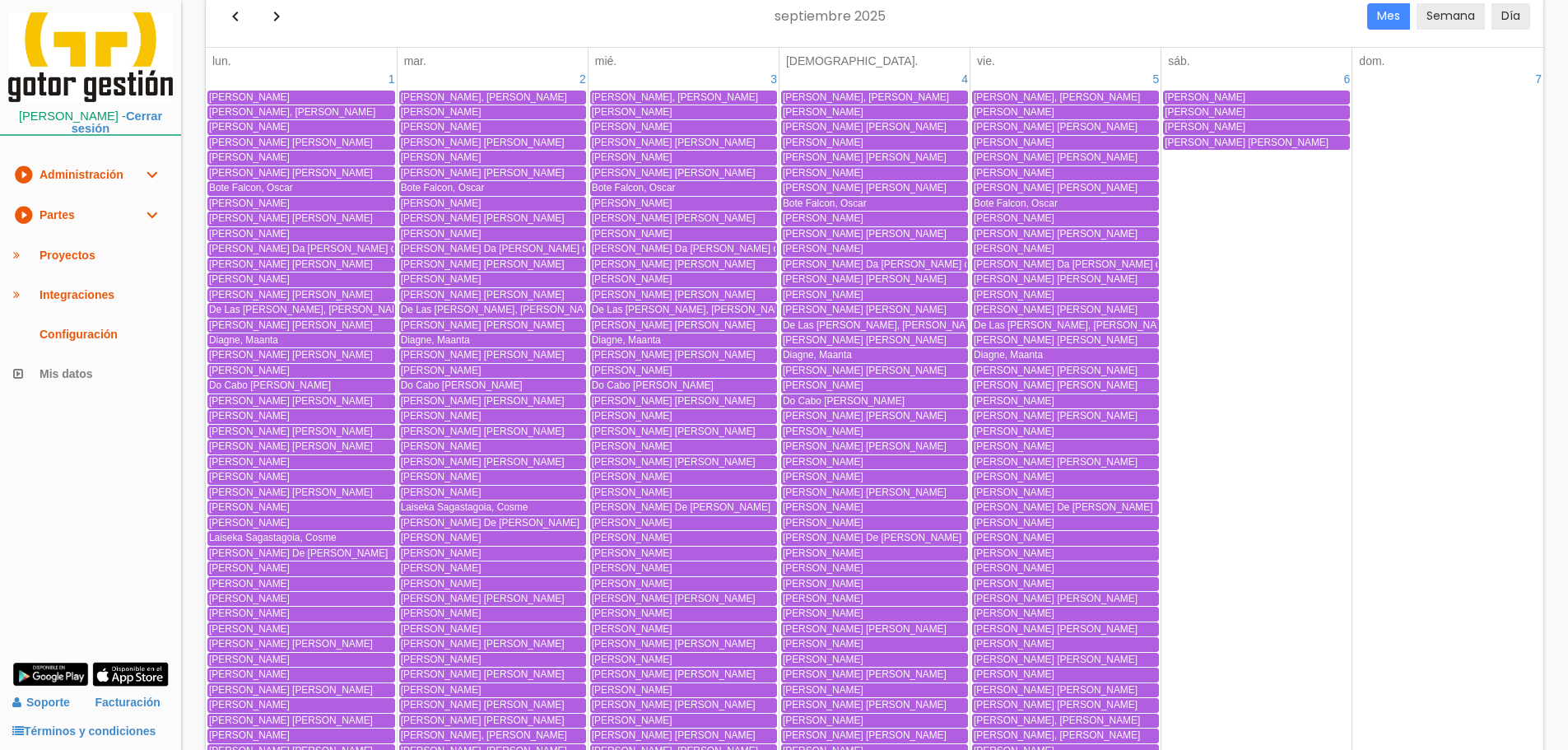
click at [1229, 94] on span "Masa Dominguez, Angel" at bounding box center [1204, 97] width 80 height 11
click at [1228, 110] on span "Masa Moreno, Elian" at bounding box center [1204, 111] width 80 height 11
click at [1217, 127] on span "Rodriguez Bujan, Alfonso" at bounding box center [1204, 126] width 80 height 11
click at [1209, 139] on span "Veiga Seijas, Francisco Javier" at bounding box center [1245, 142] width 163 height 11
click at [1184, 127] on span "Rodriguez Bujan, Alfonso" at bounding box center [1204, 126] width 80 height 11
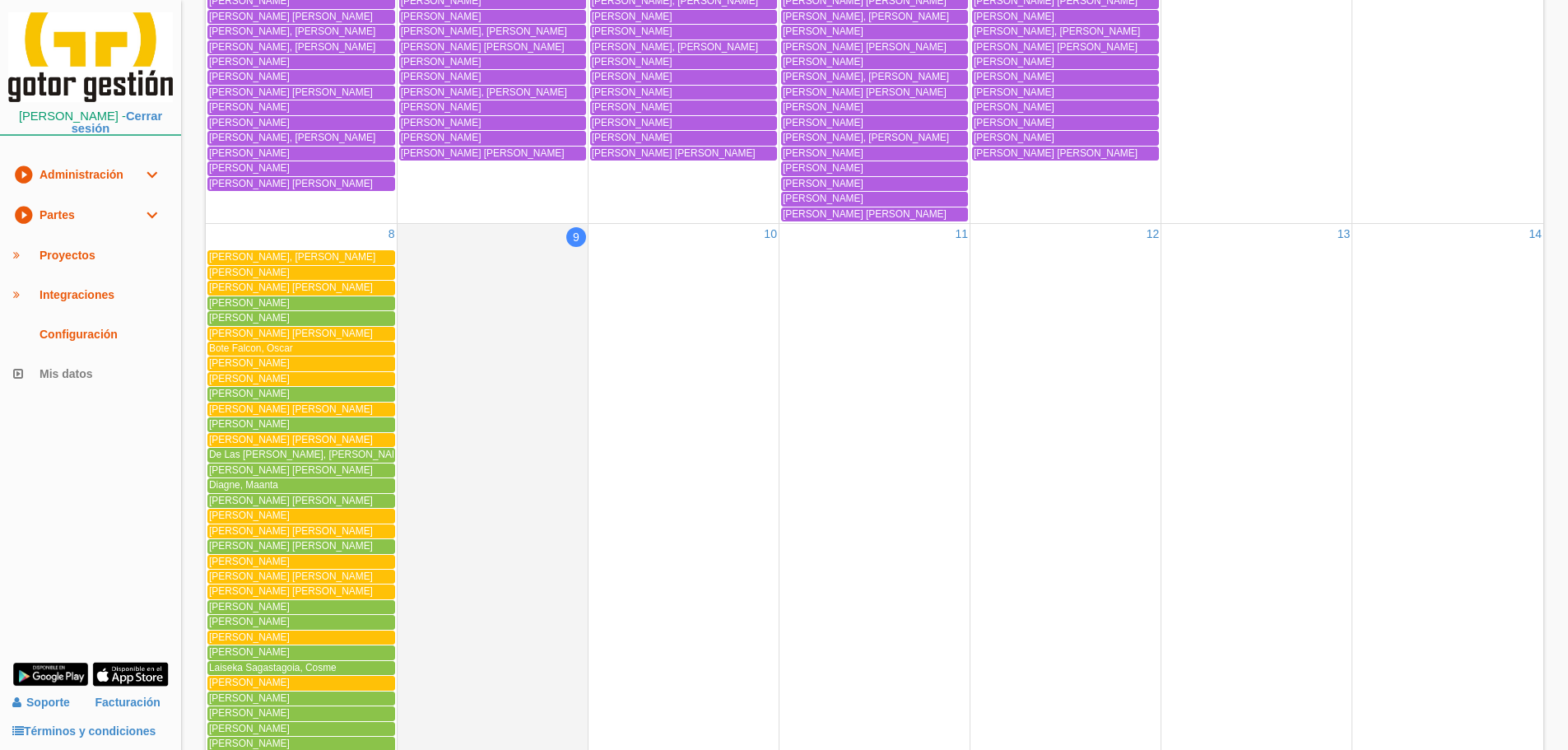
scroll to position [1152, 0]
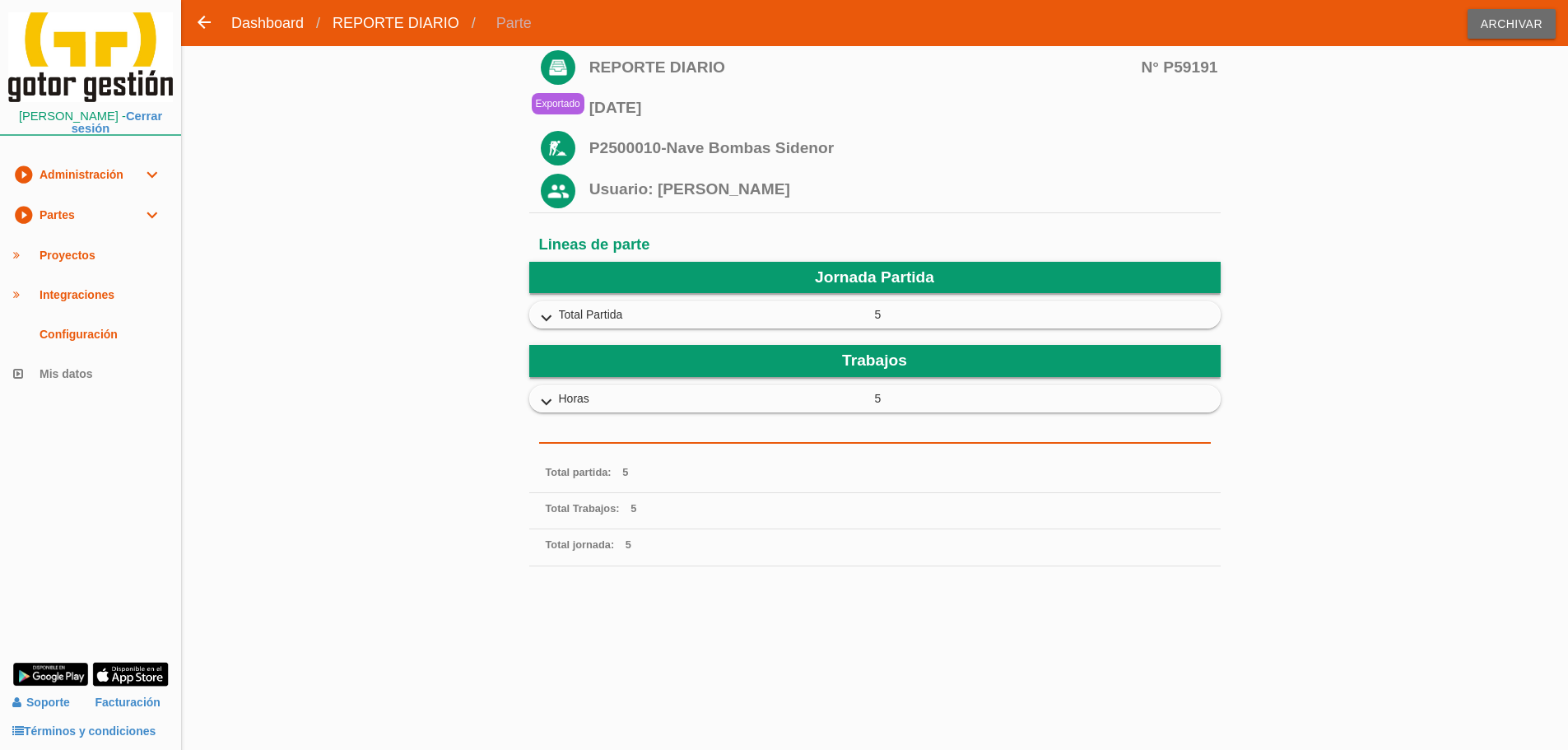
click at [561, 390] on span "Horas" at bounding box center [716, 399] width 316 height 17
click at [550, 392] on icon "expand_more" at bounding box center [546, 402] width 27 height 21
click at [554, 402] on icon "expand_more" at bounding box center [546, 402] width 27 height 21
click at [553, 396] on icon "expand_more" at bounding box center [546, 402] width 27 height 21
click at [548, 404] on icon "expand_more" at bounding box center [546, 402] width 27 height 21
